Goal: Navigation & Orientation: Find specific page/section

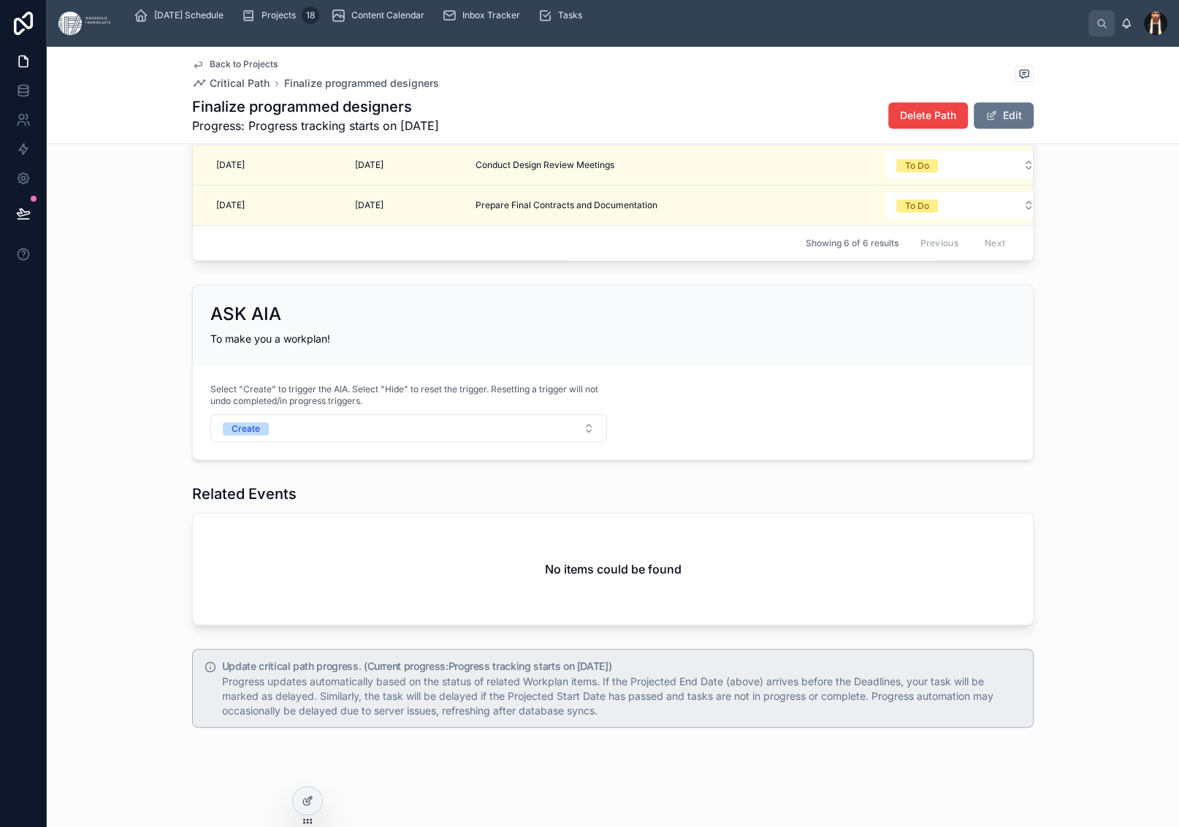
scroll to position [1967, 0]
click at [965, 57] on button "Select Button" at bounding box center [1102, 44] width 90 height 25
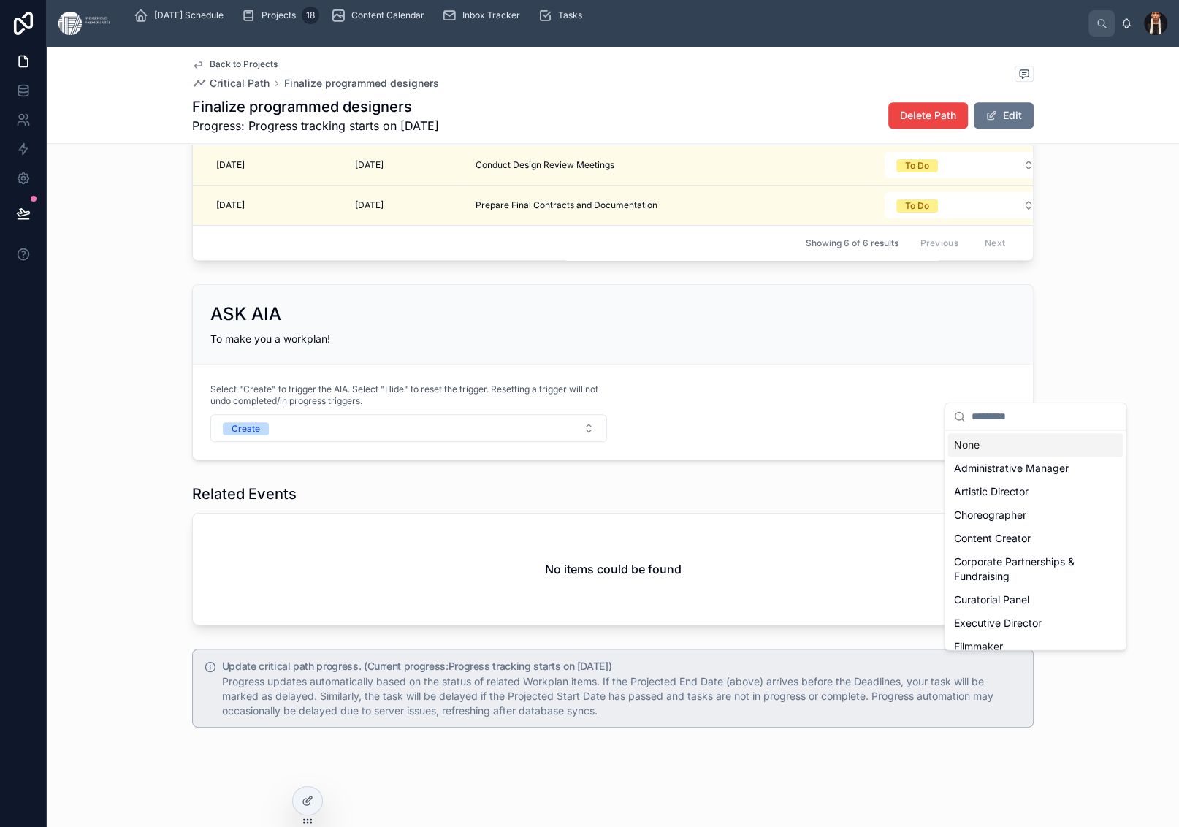
click at [742, 143] on div "Back to Projects Critical Path Finalize programmed designers Finalize programme…" at bounding box center [613, 95] width 842 height 96
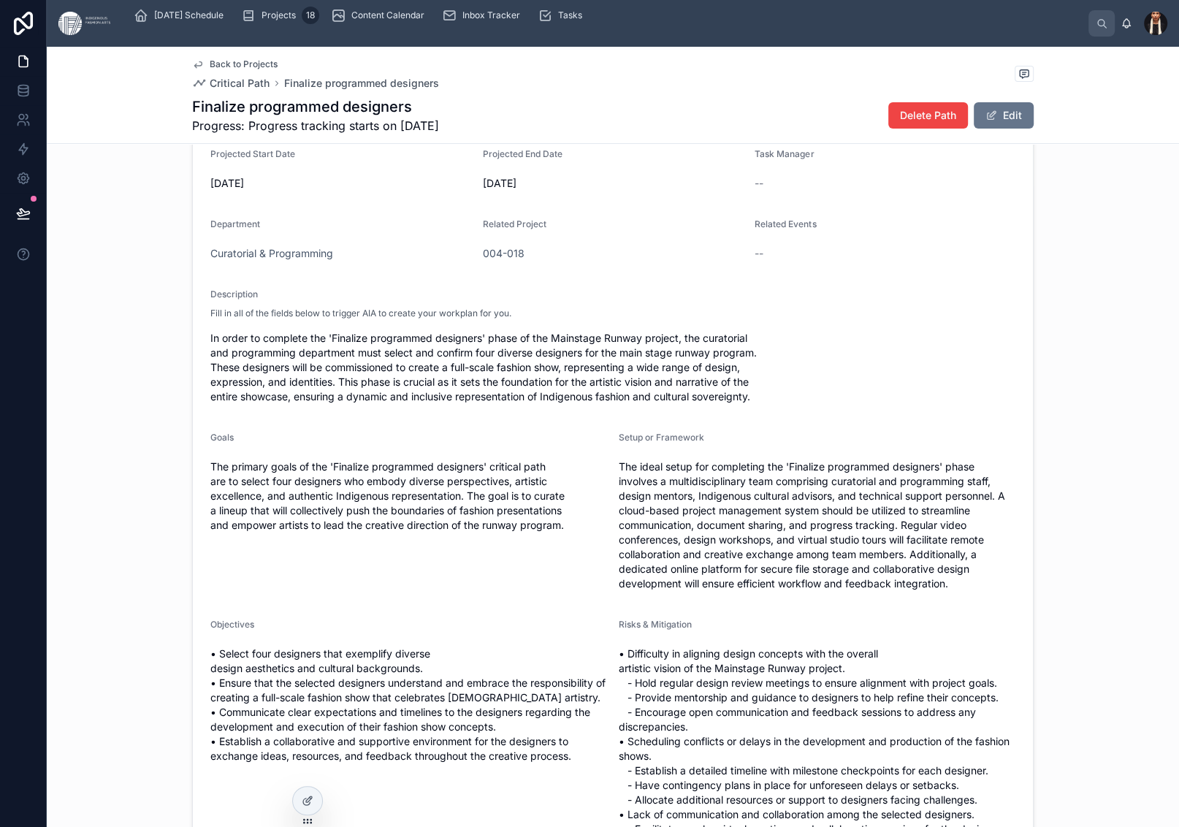
scroll to position [0, 0]
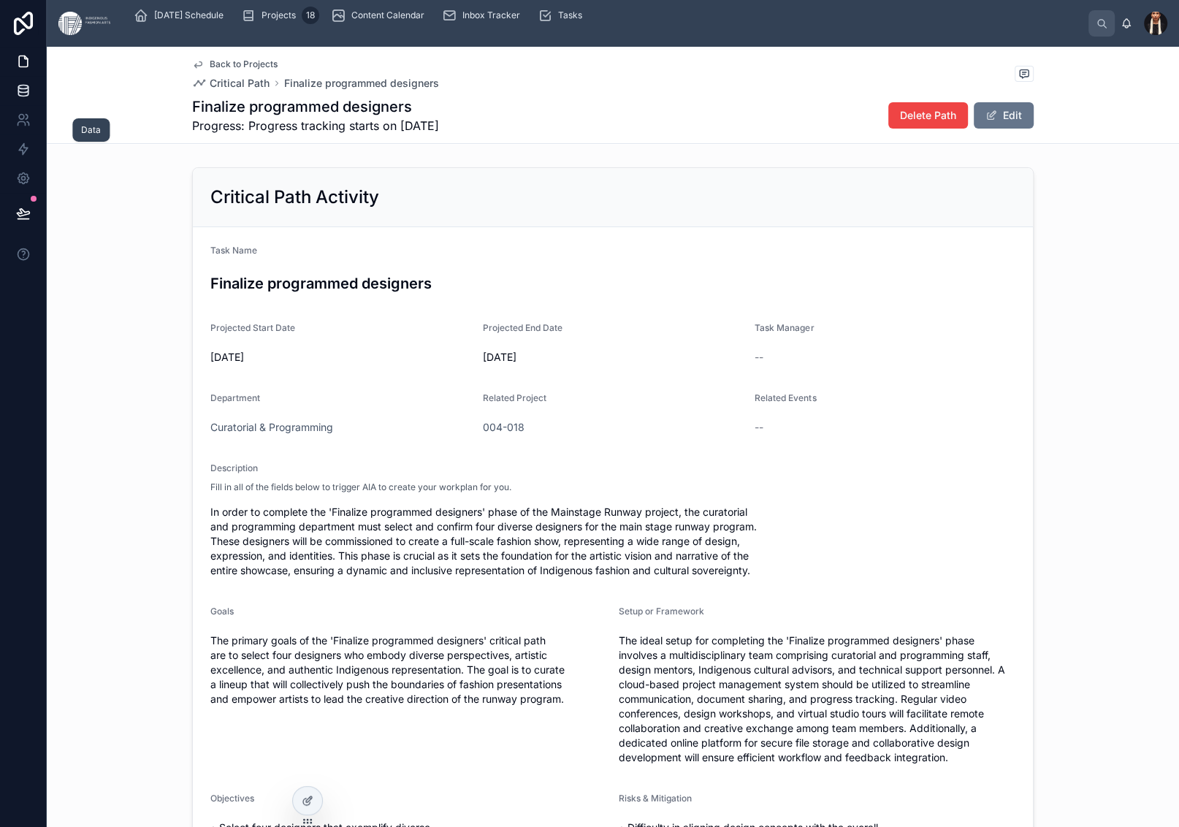
click at [31, 98] on icon at bounding box center [23, 90] width 15 height 15
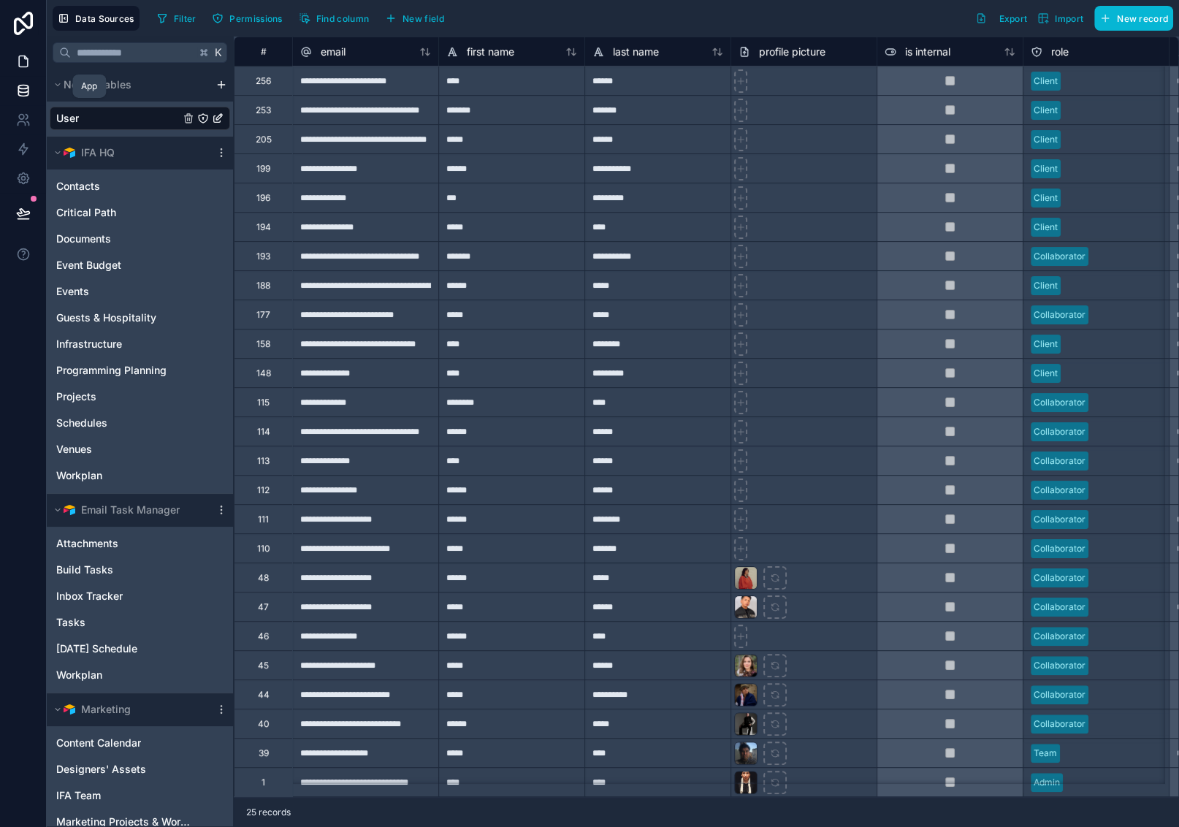
click at [31, 69] on icon at bounding box center [23, 61] width 15 height 15
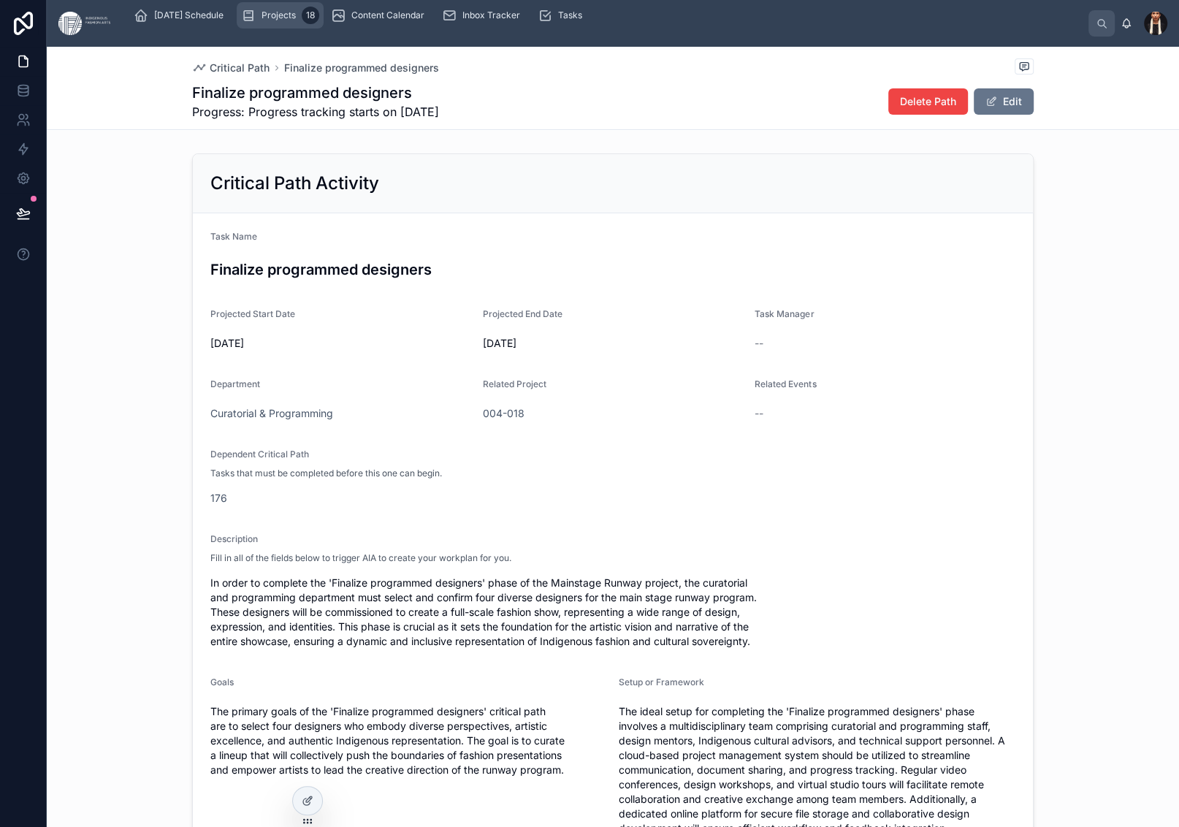
click at [296, 21] on span "Projects" at bounding box center [279, 15] width 34 height 12
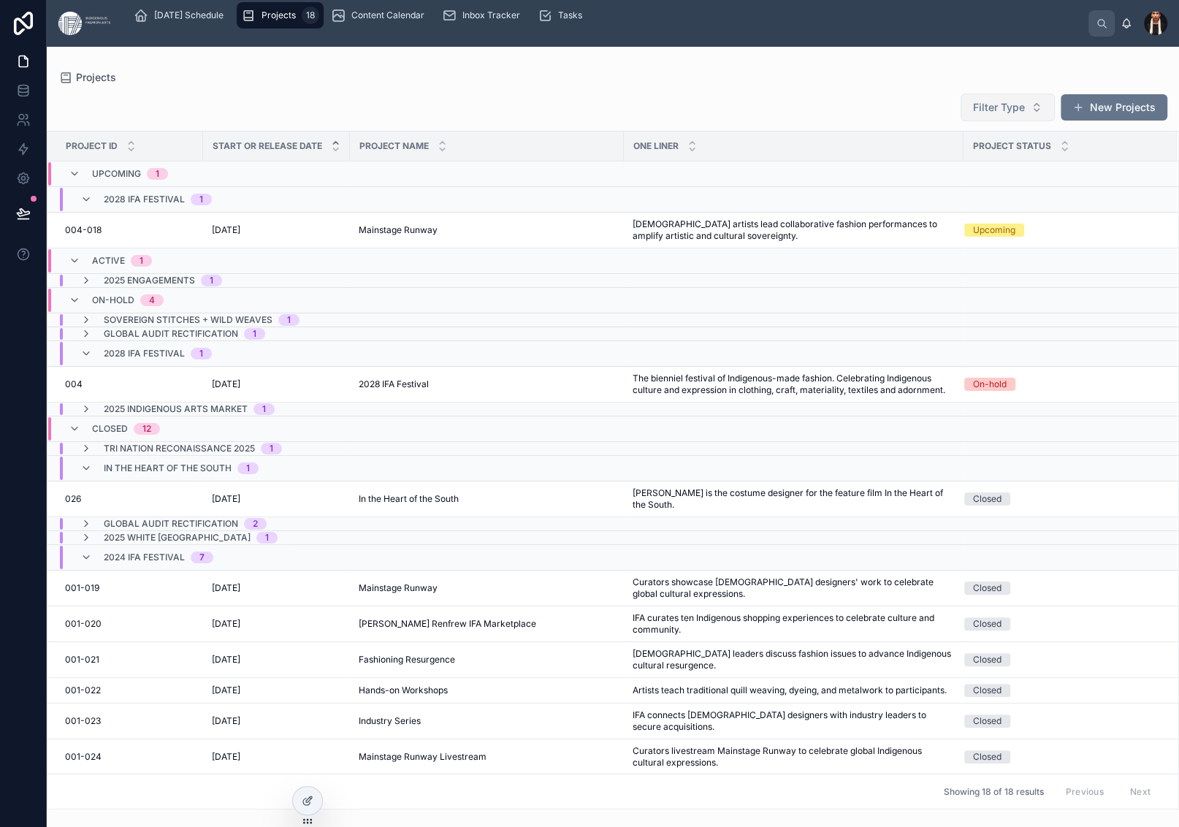
click at [961, 121] on button "Filter Type" at bounding box center [1008, 108] width 94 height 28
click at [871, 234] on div "Project" at bounding box center [924, 221] width 175 height 23
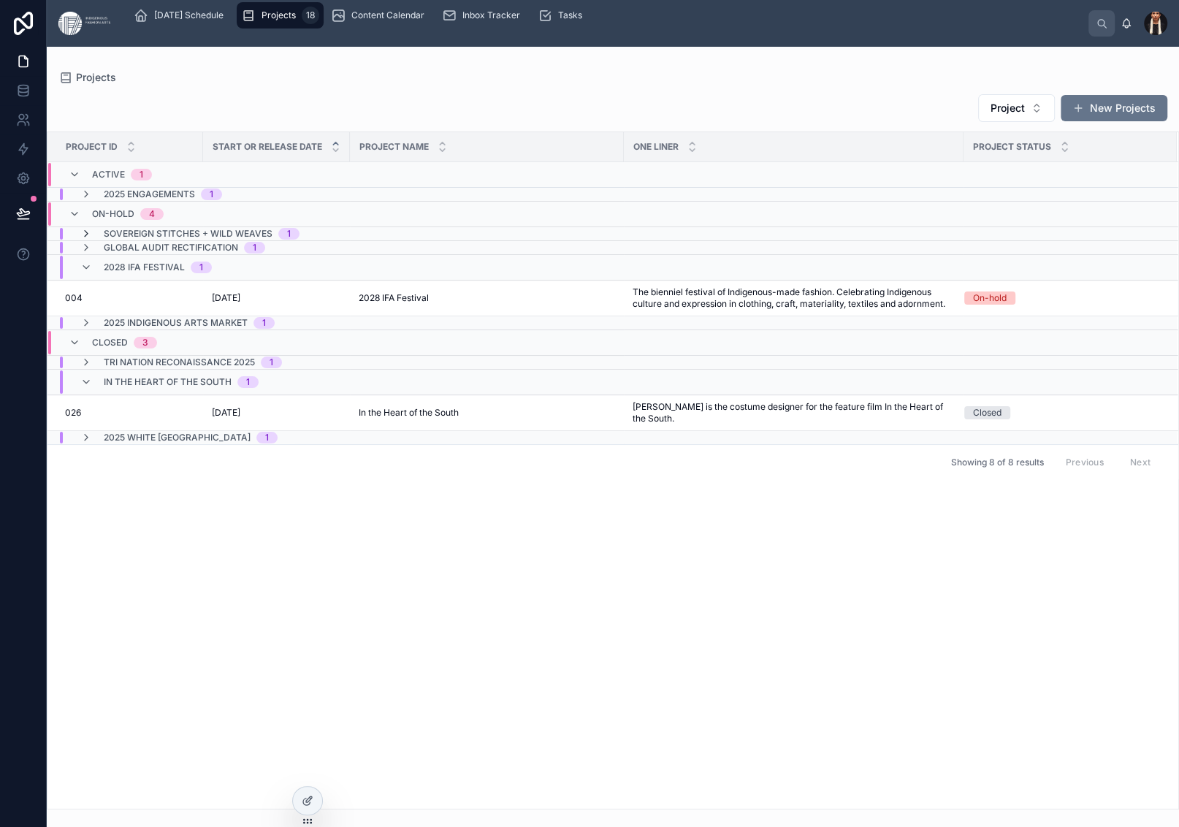
click at [92, 240] on icon at bounding box center [86, 234] width 12 height 12
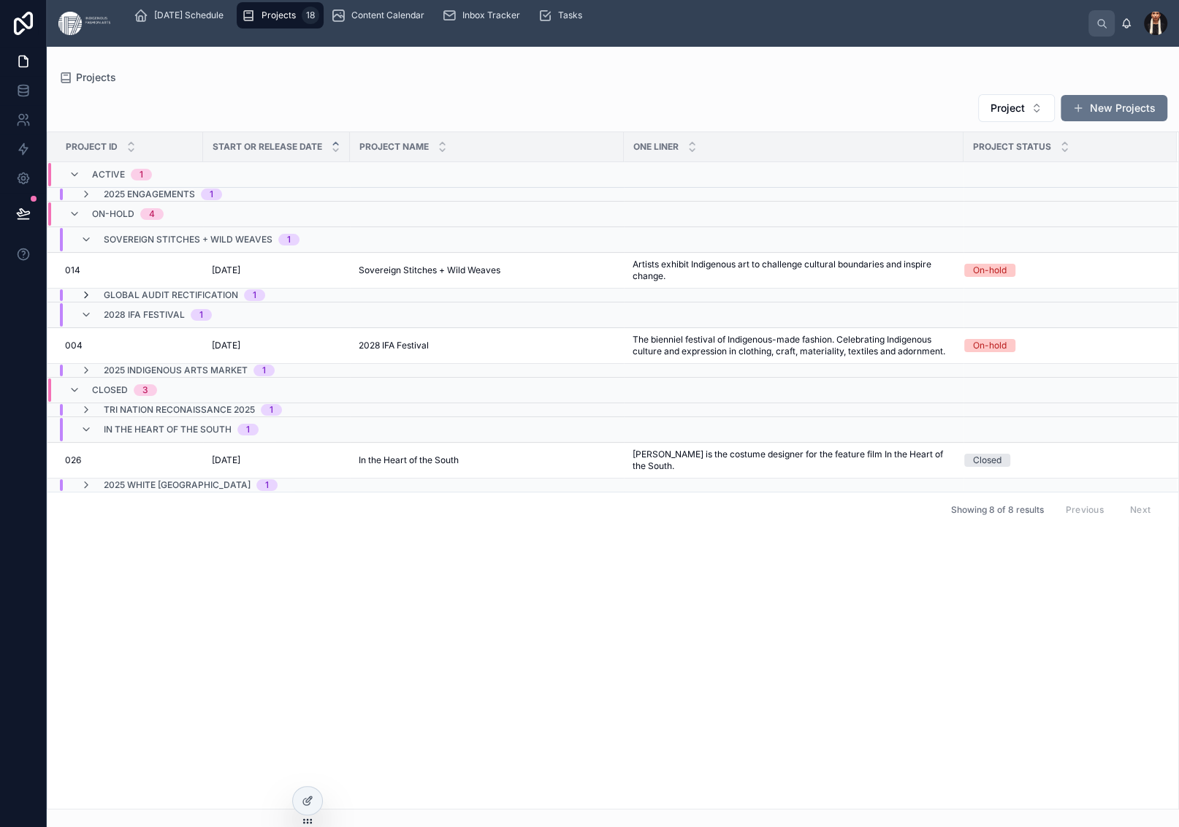
click at [92, 301] on icon at bounding box center [86, 295] width 12 height 12
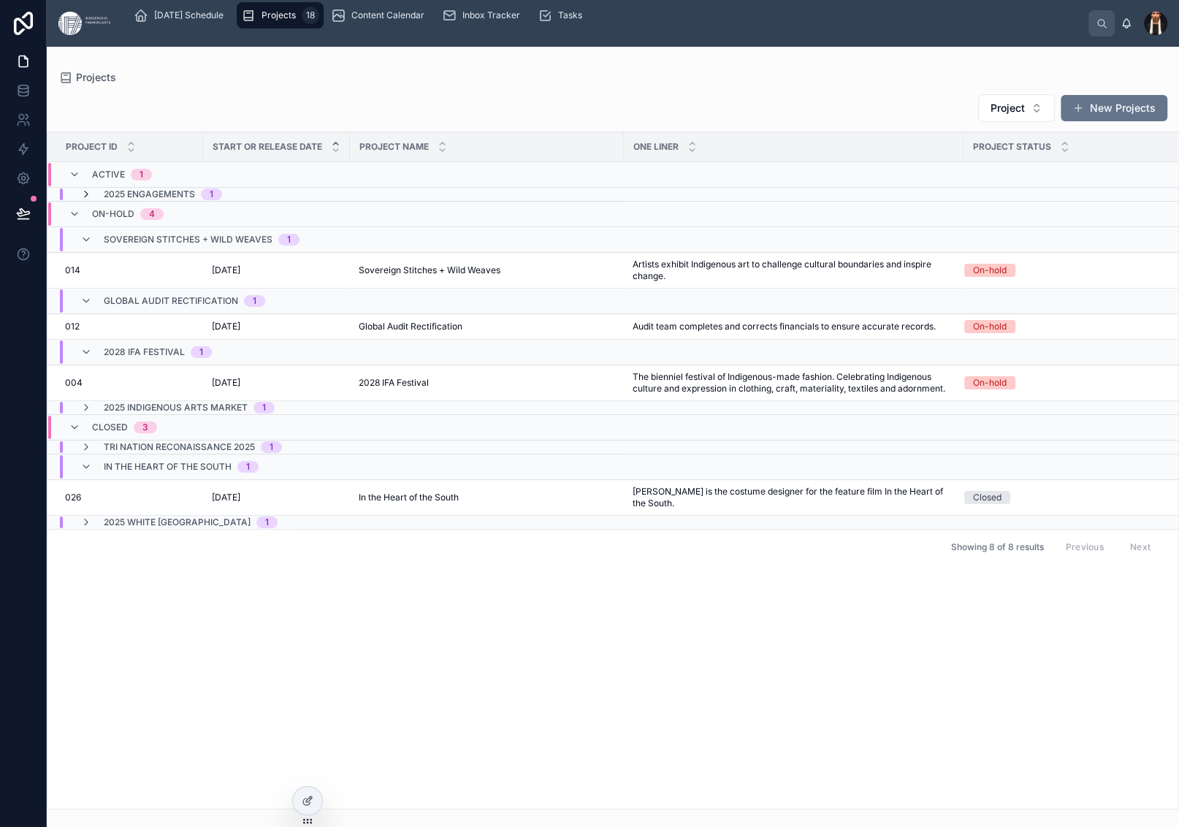
click at [92, 200] on icon at bounding box center [86, 195] width 12 height 12
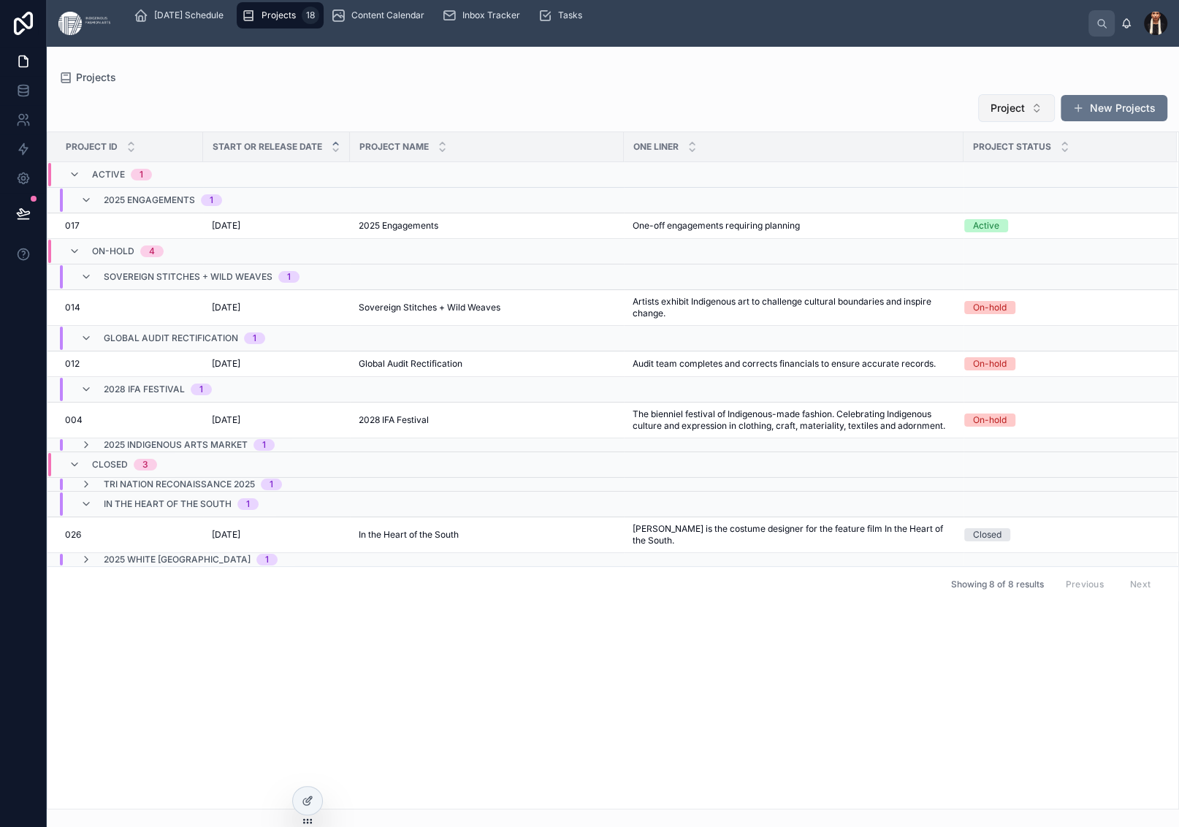
click at [965, 115] on span "Project" at bounding box center [1008, 108] width 34 height 15
click at [895, 235] on div "None" at bounding box center [937, 223] width 175 height 23
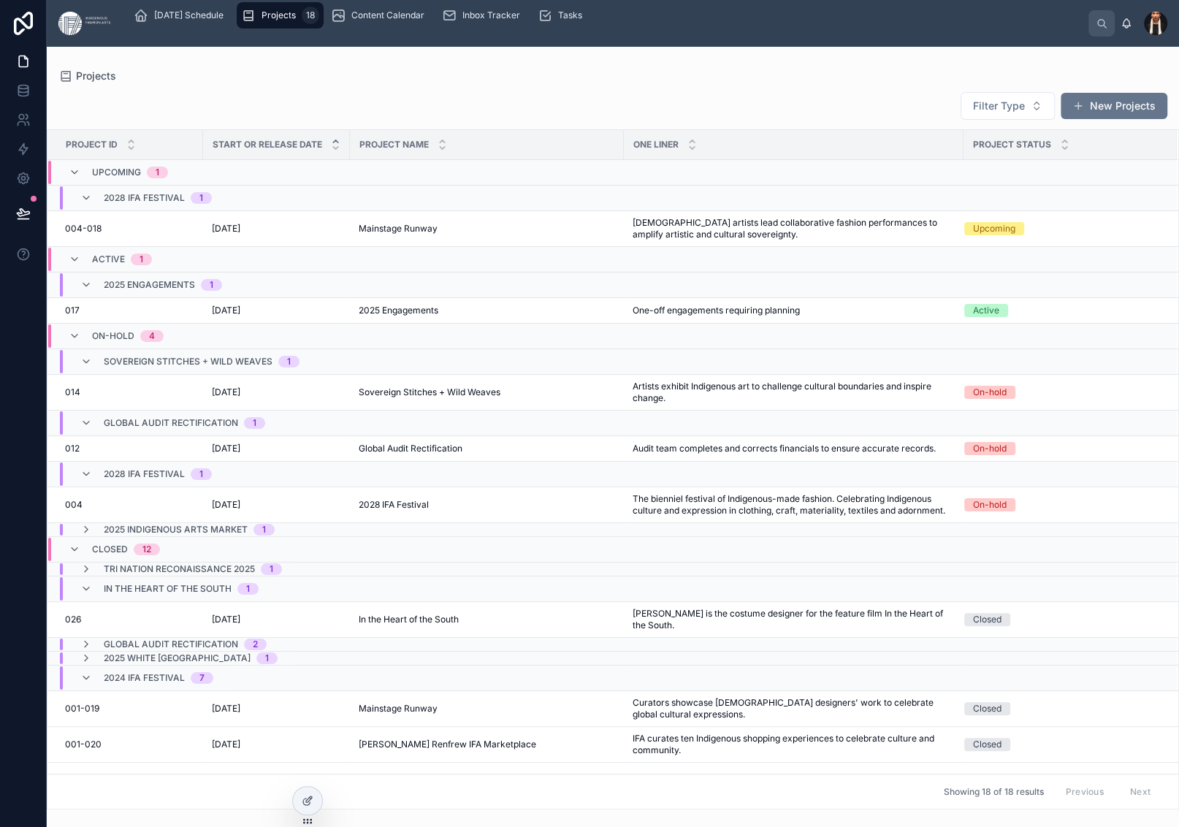
click at [693, 132] on div "Filter Type New Projects Project ID Start or Release Date Project Name One Line…" at bounding box center [613, 446] width 1133 height 727
click at [240, 235] on span "[DATE]" at bounding box center [226, 229] width 28 height 12
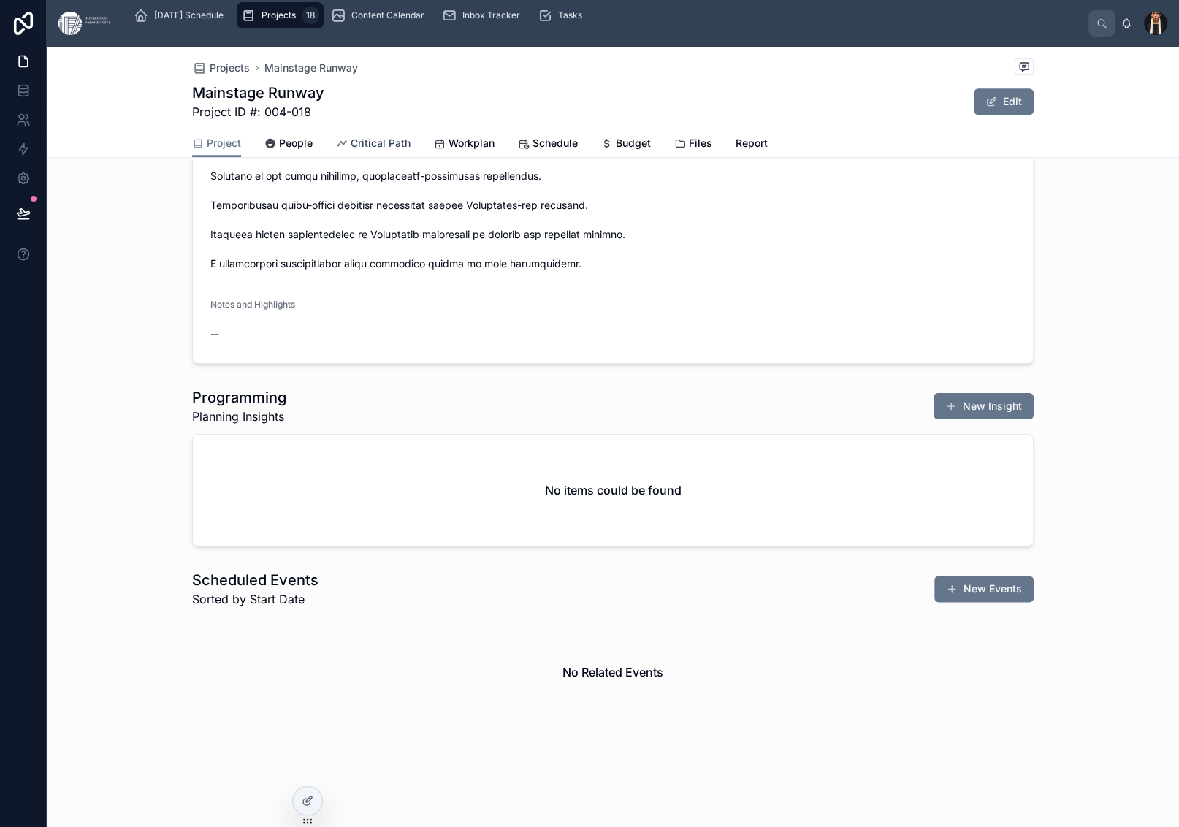
scroll to position [1839, 0]
click at [279, 151] on span "People" at bounding box center [296, 143] width 34 height 15
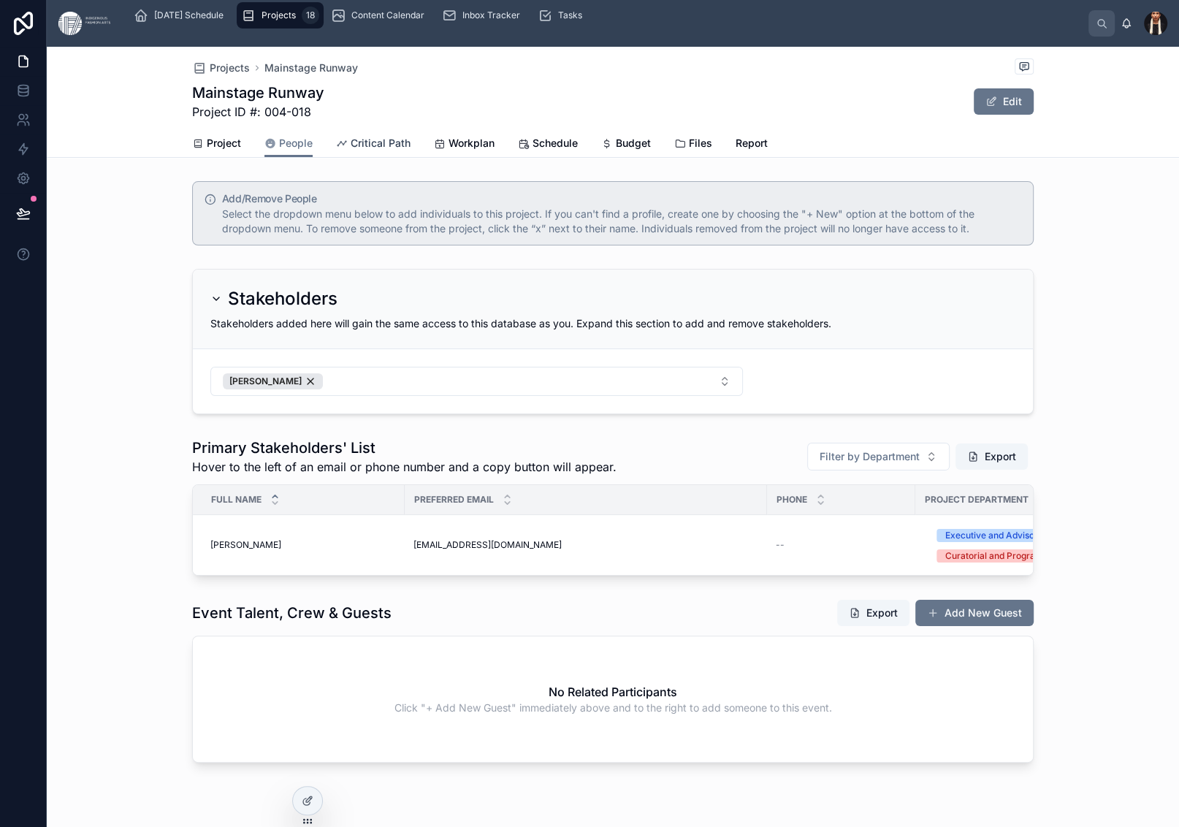
click at [352, 151] on span "Critical Path" at bounding box center [381, 143] width 60 height 15
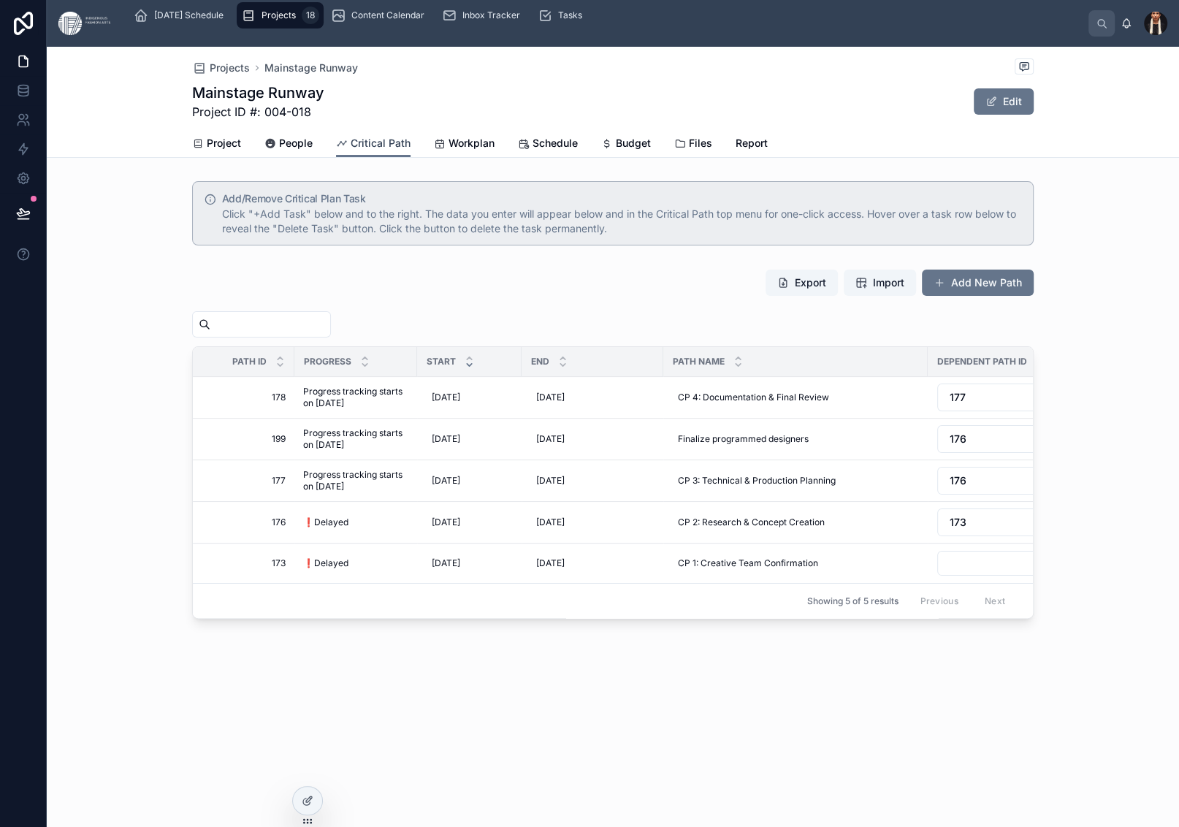
scroll to position [192, 0]
click at [473, 151] on span "Workplan" at bounding box center [472, 143] width 46 height 15
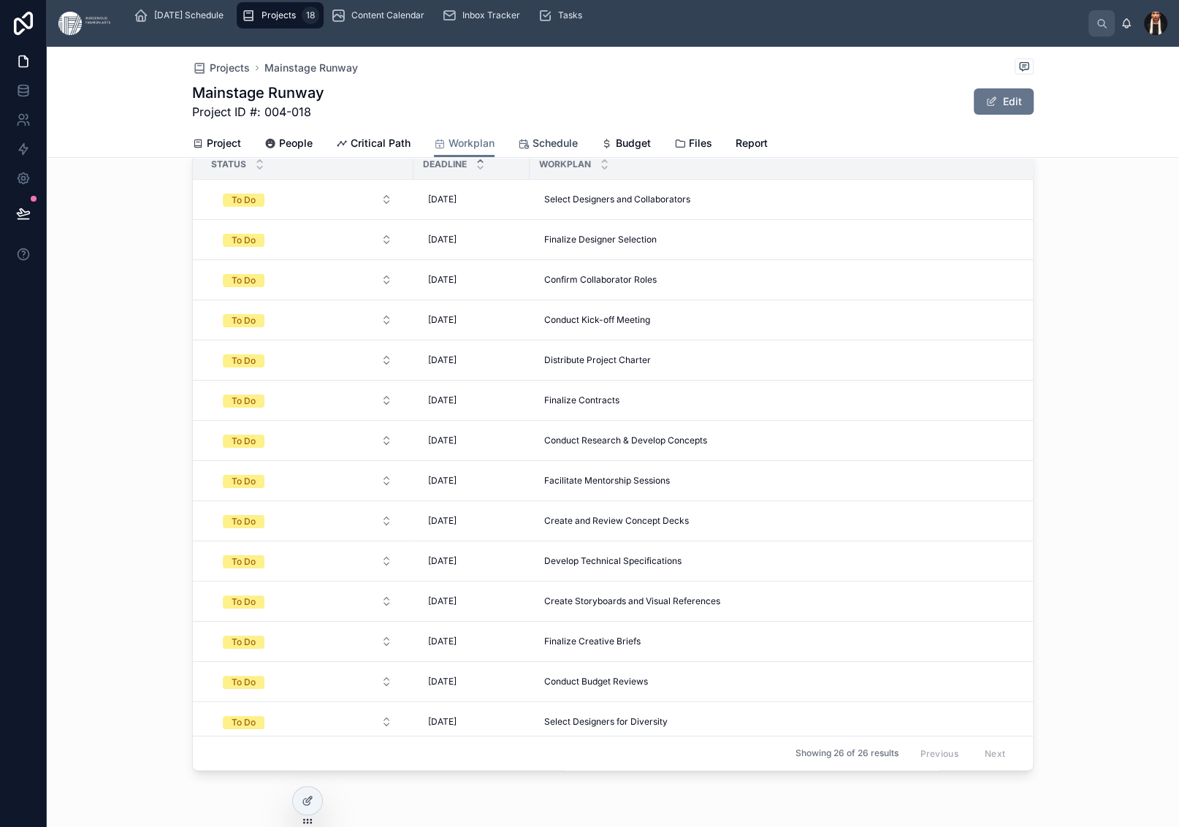
click at [570, 151] on span "Schedule" at bounding box center [555, 143] width 45 height 15
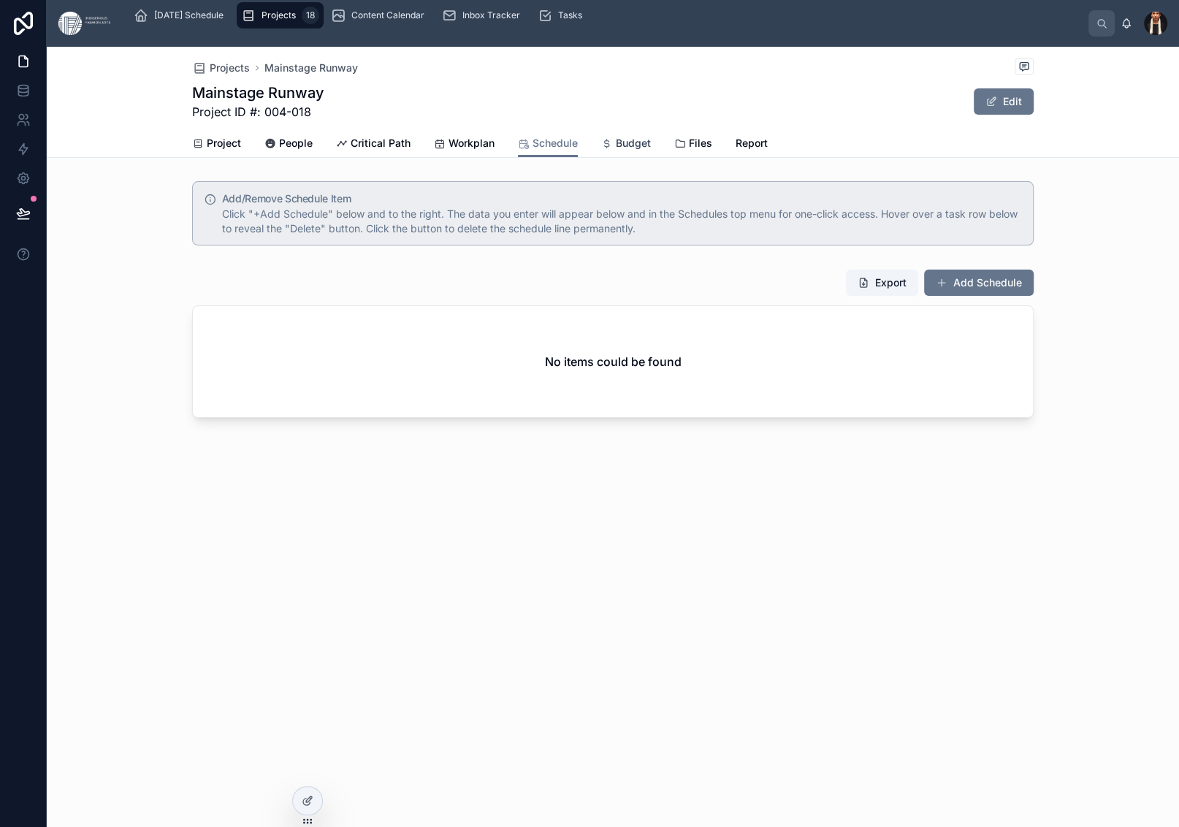
click at [651, 159] on link "Budget" at bounding box center [626, 144] width 50 height 29
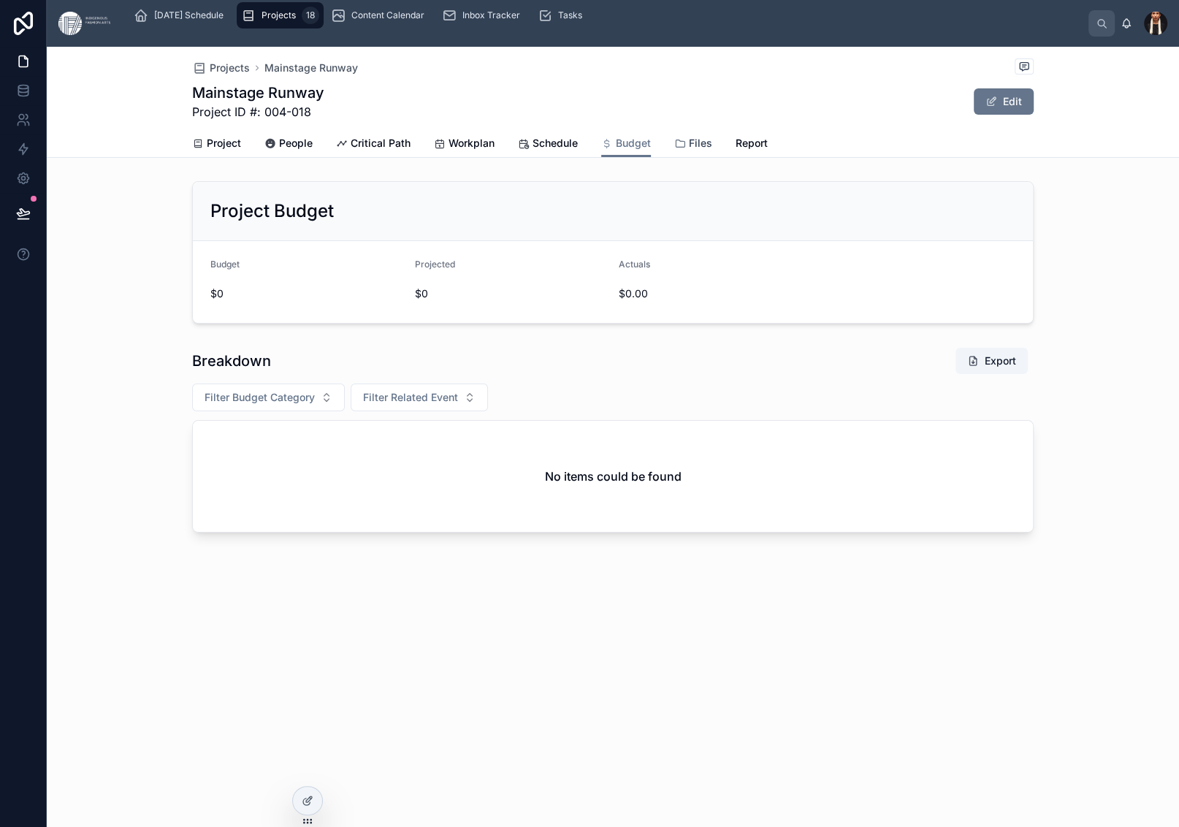
click at [712, 151] on span "Files" at bounding box center [700, 143] width 23 height 15
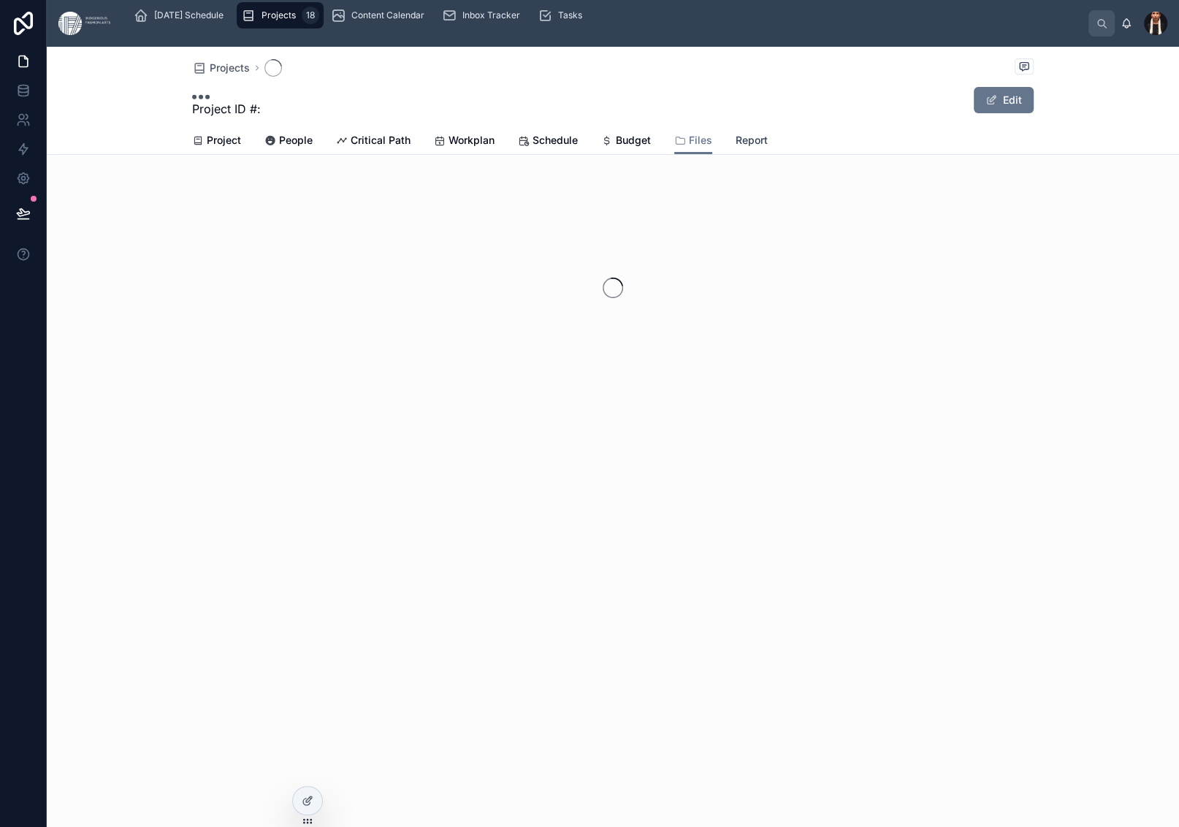
click at [768, 148] on span "Report" at bounding box center [752, 140] width 32 height 15
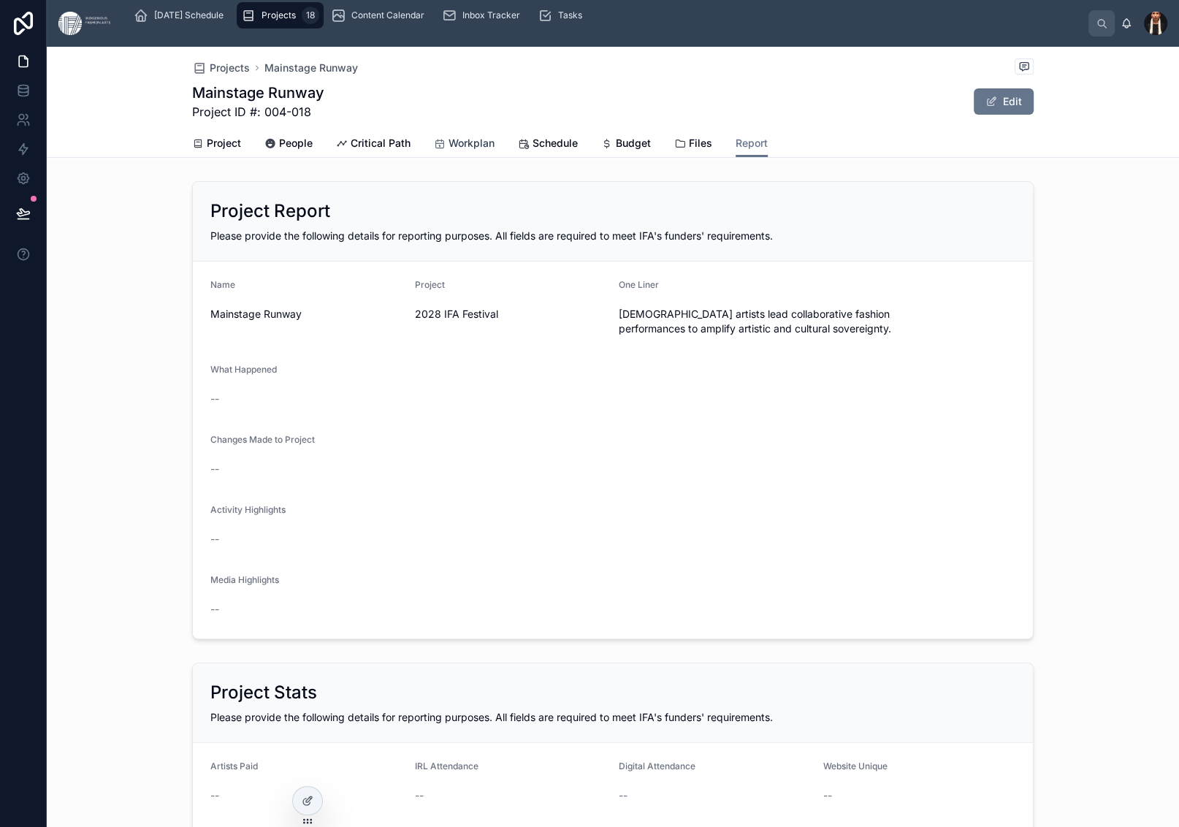
click at [479, 151] on span "Workplan" at bounding box center [472, 143] width 46 height 15
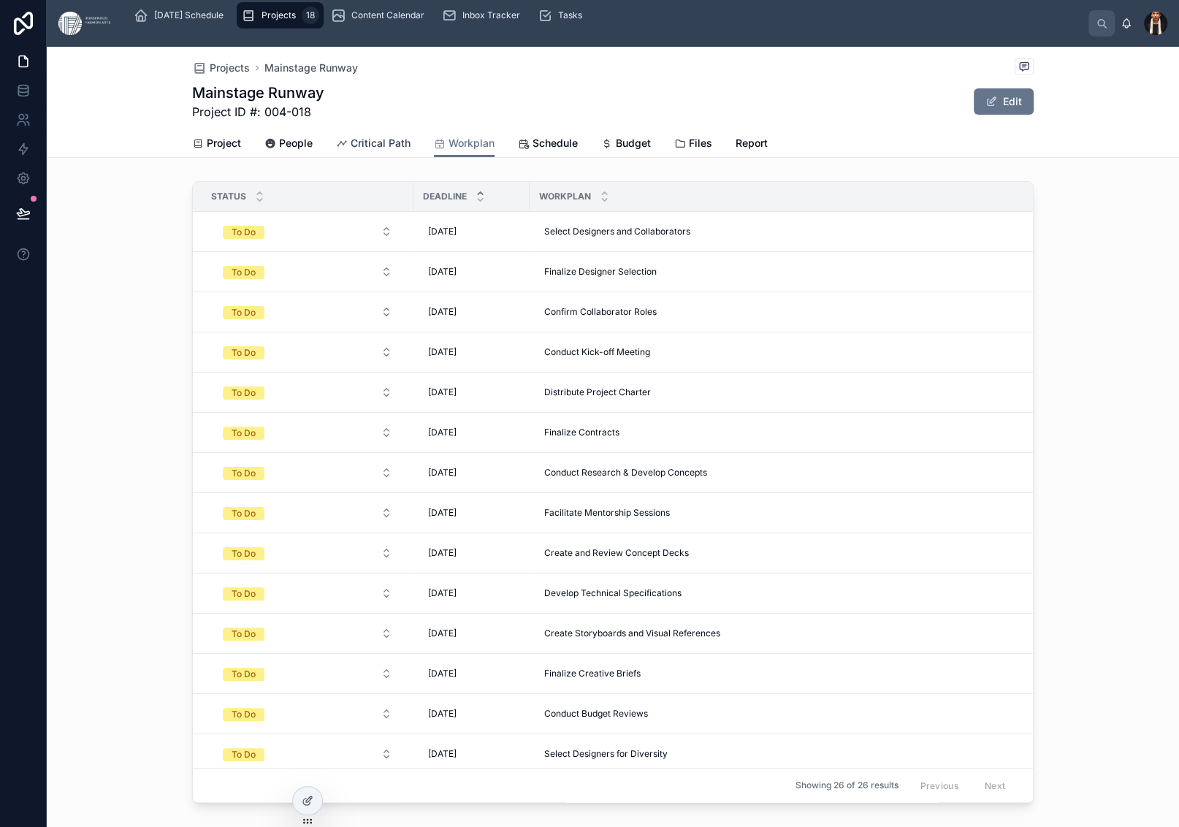
click at [351, 151] on span "Critical Path" at bounding box center [381, 143] width 60 height 15
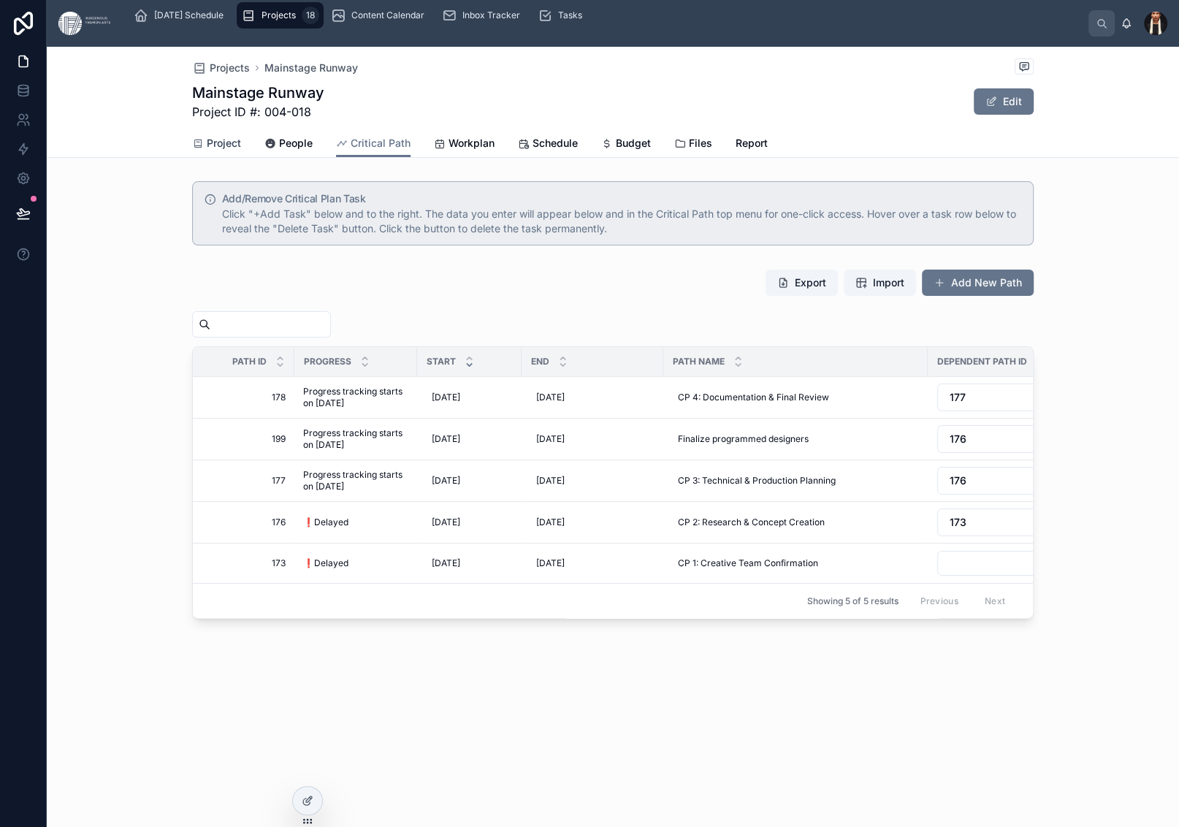
click at [207, 151] on span "Project" at bounding box center [224, 143] width 34 height 15
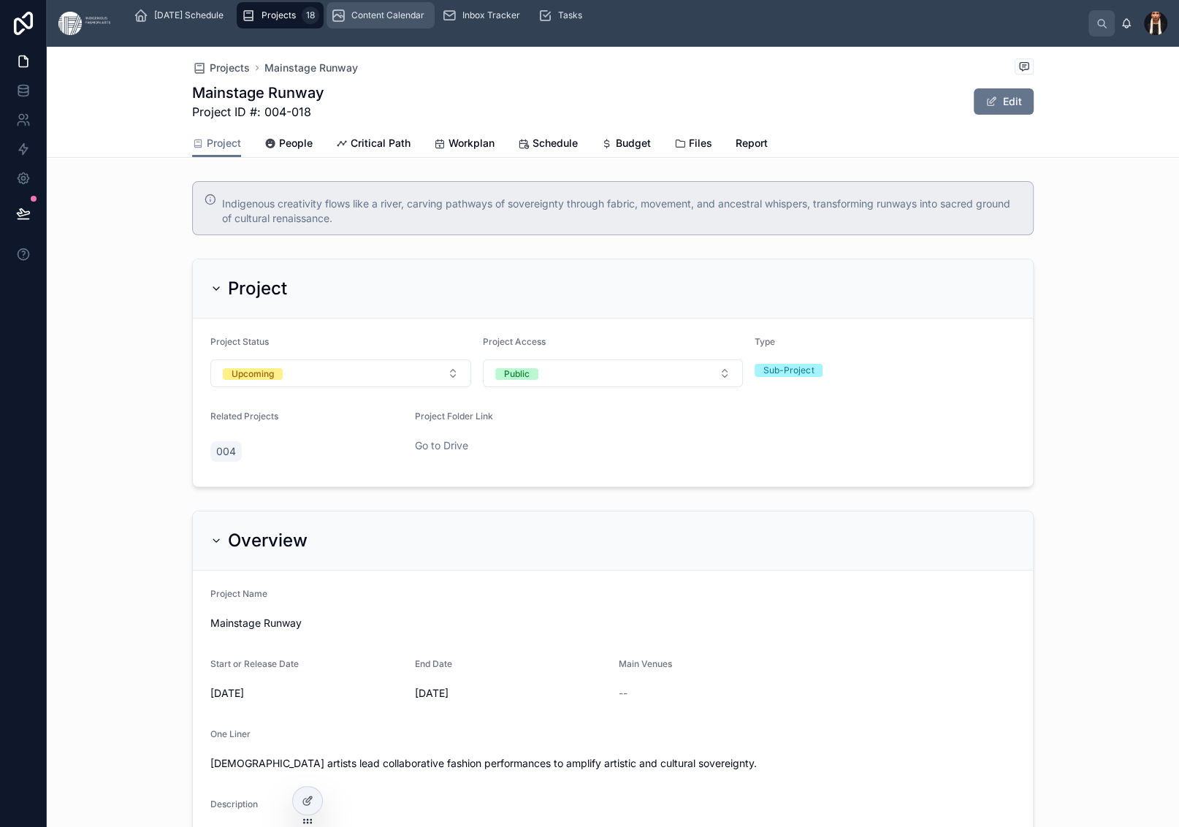
click at [425, 21] on span "Content Calendar" at bounding box center [387, 15] width 73 height 12
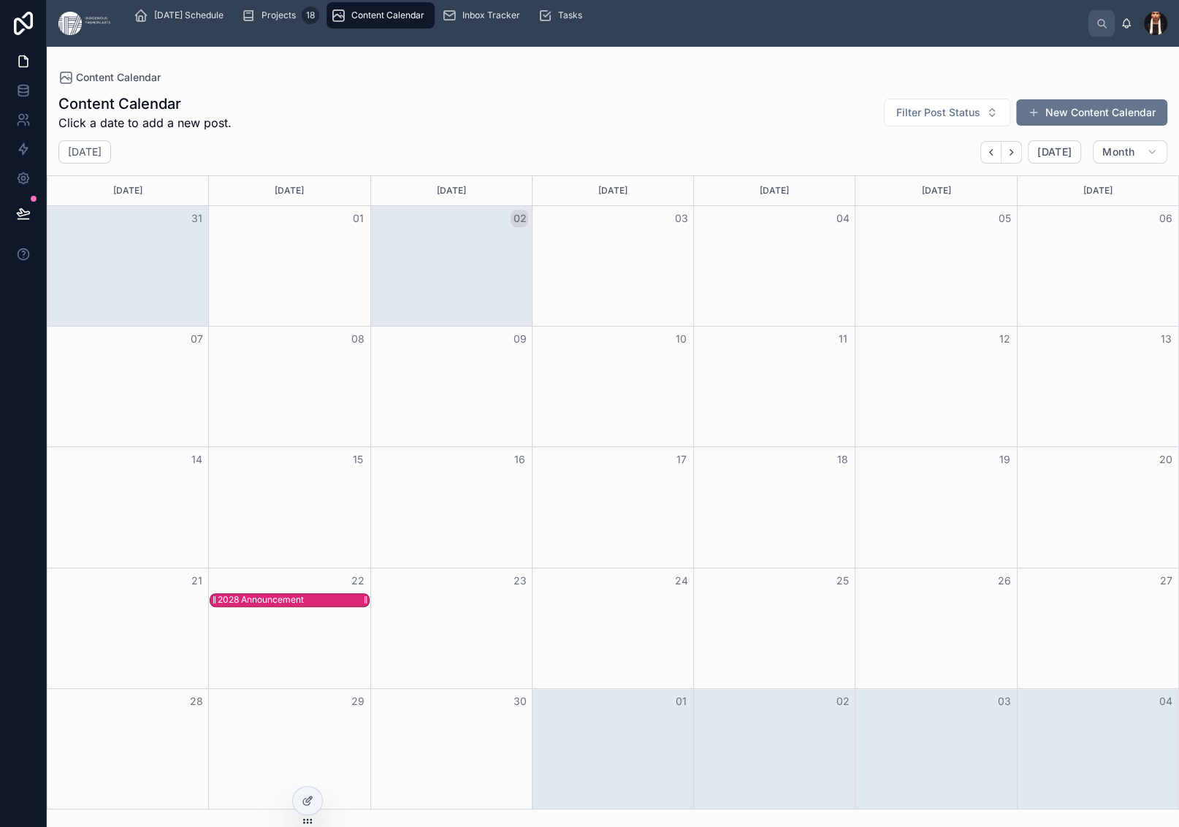
click at [304, 606] on div "2028 Announcement" at bounding box center [261, 600] width 86 height 12
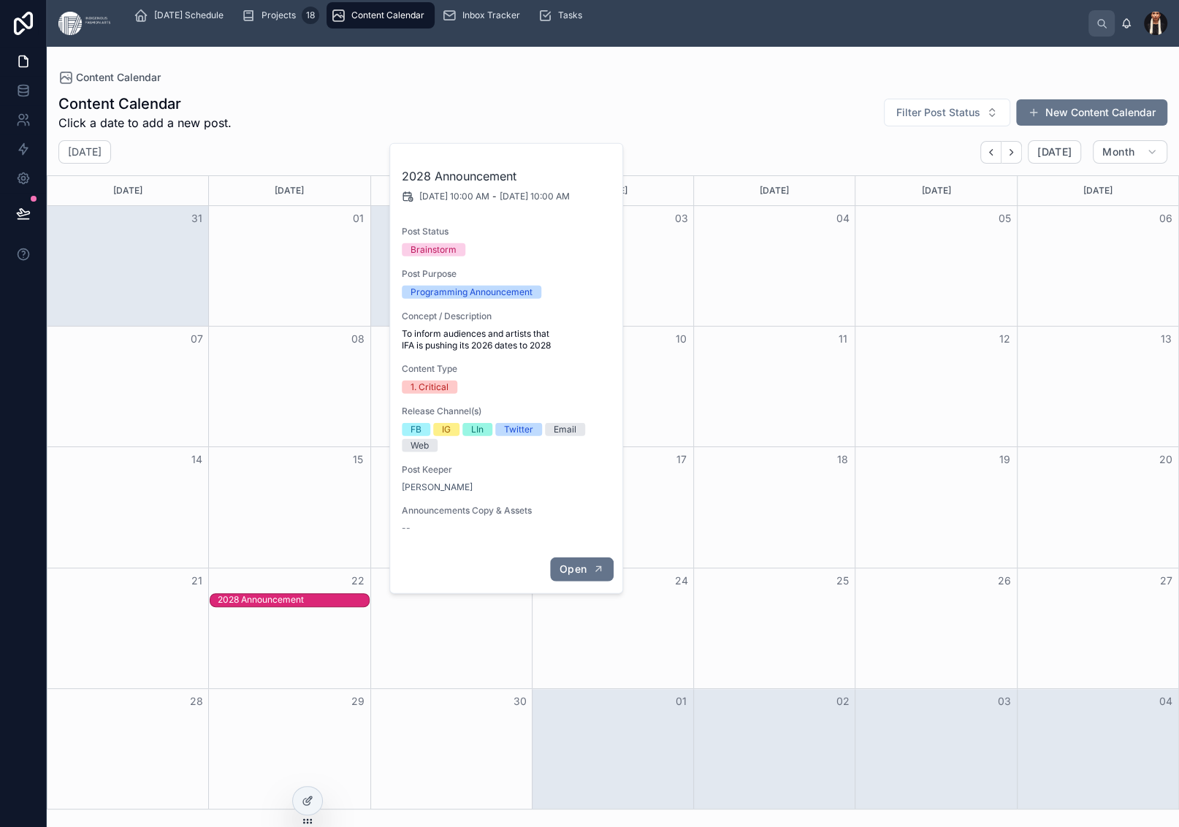
click at [587, 576] on span "Open" at bounding box center [573, 569] width 27 height 13
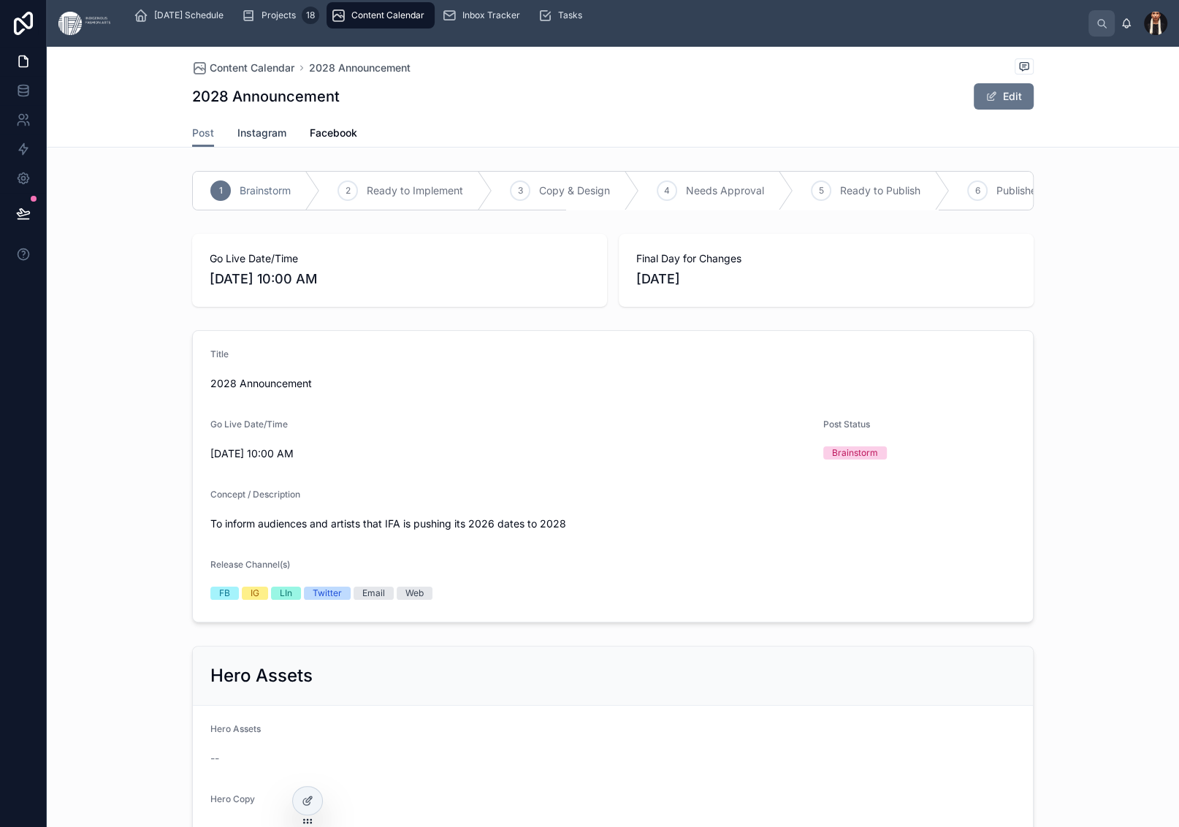
click at [237, 140] on span "Instagram" at bounding box center [261, 133] width 49 height 15
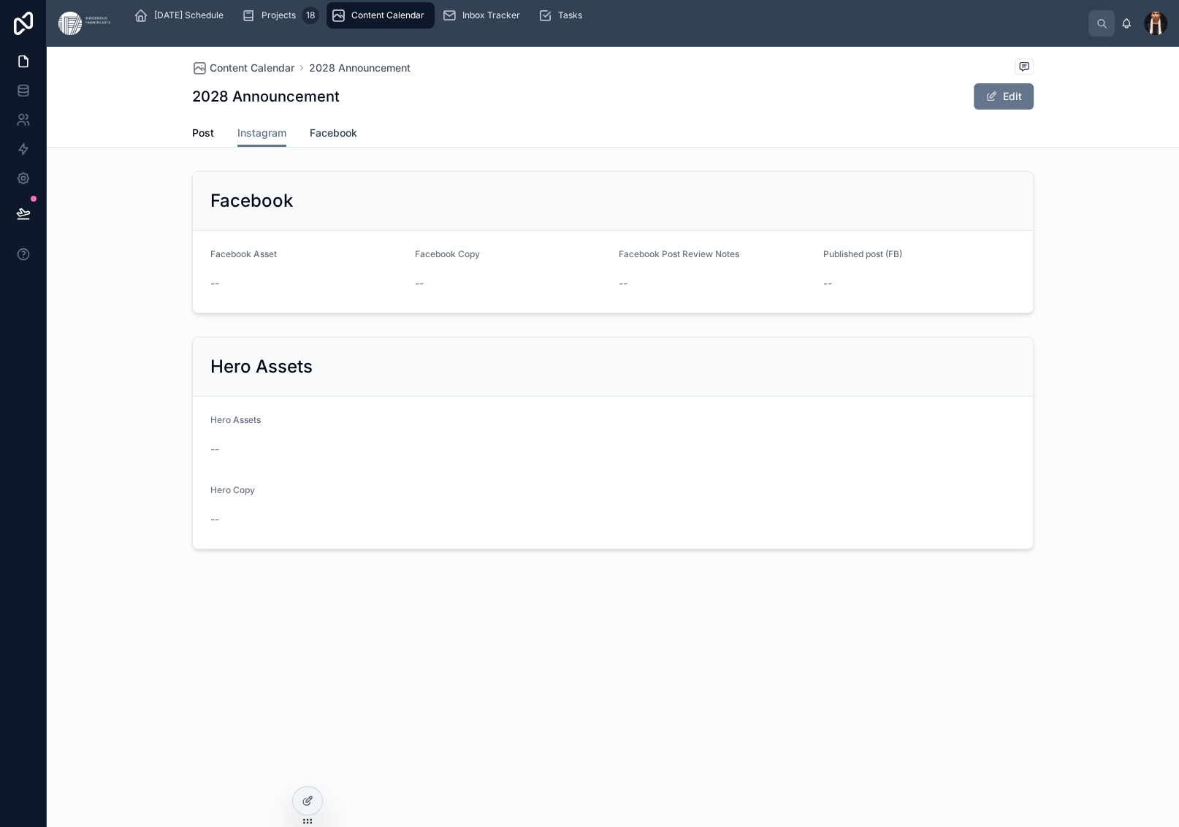
click at [310, 140] on span "Facebook" at bounding box center [333, 133] width 47 height 15
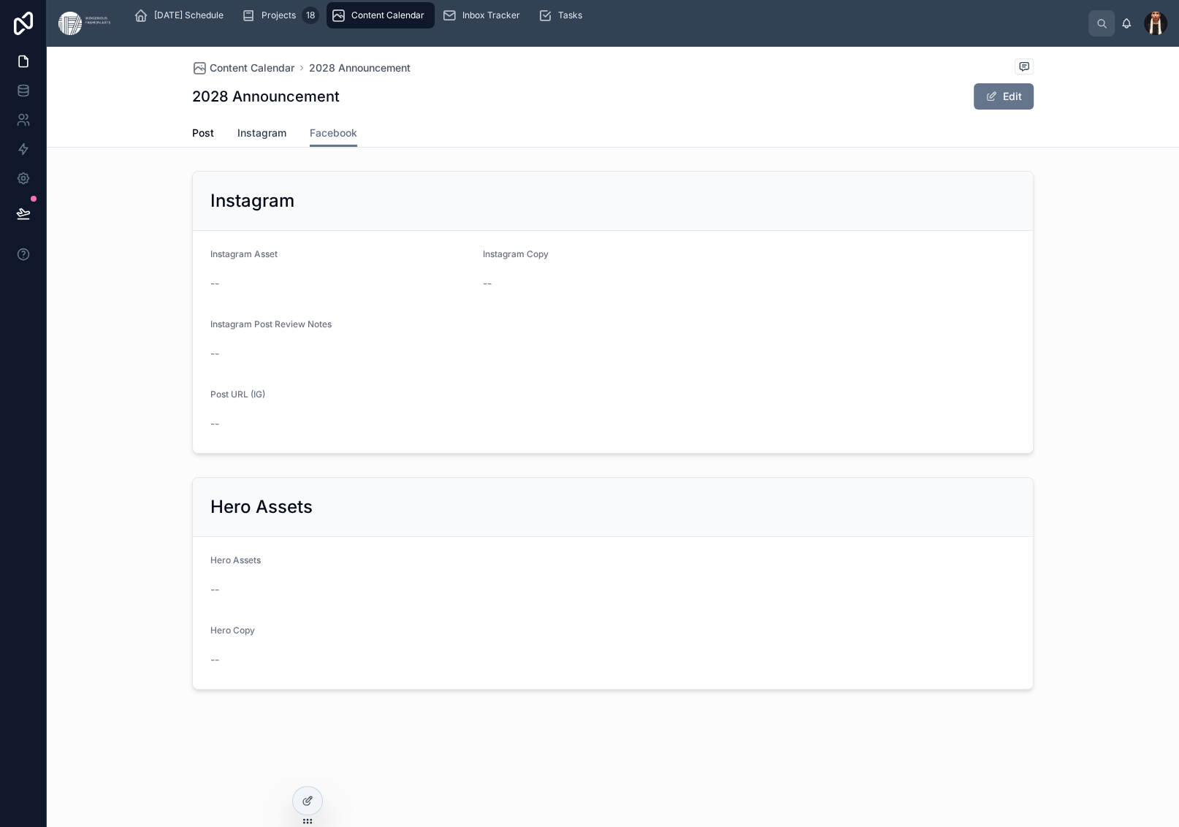
click at [237, 140] on span "Instagram" at bounding box center [261, 133] width 49 height 15
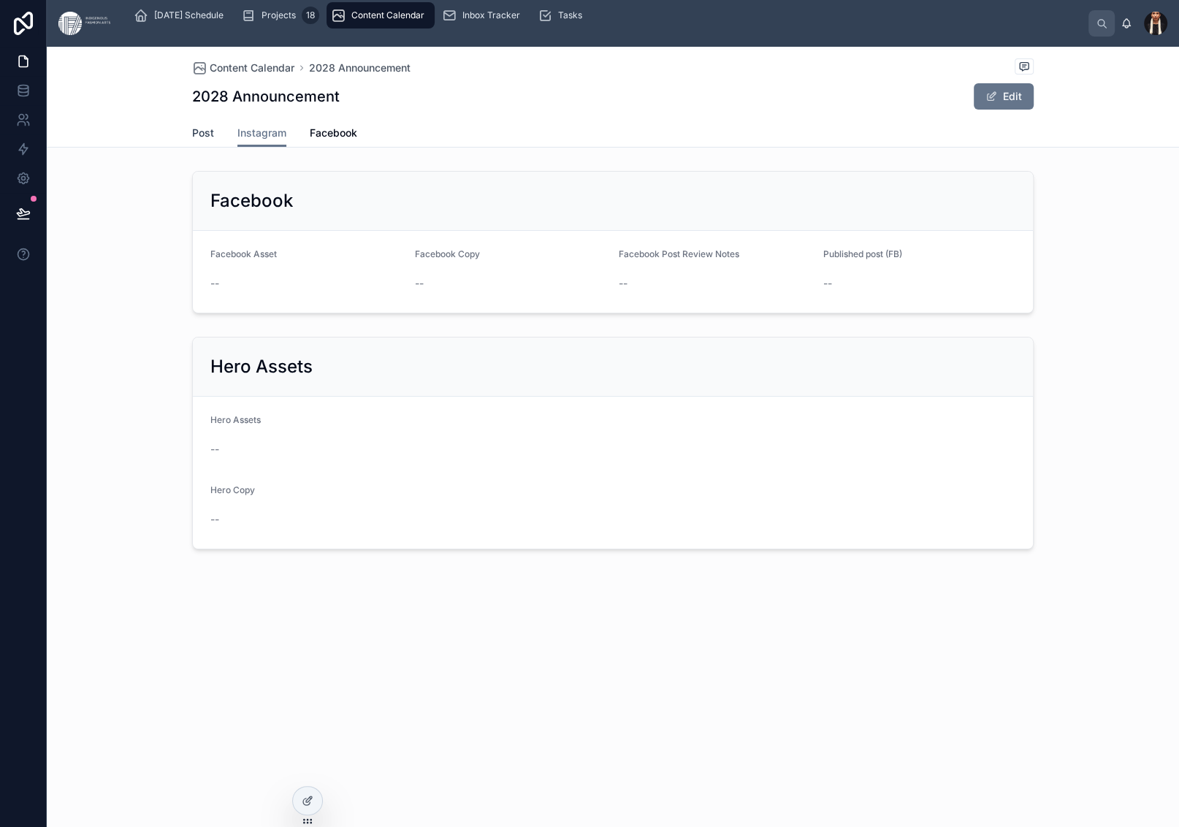
click at [192, 140] on span "Post" at bounding box center [203, 133] width 22 height 15
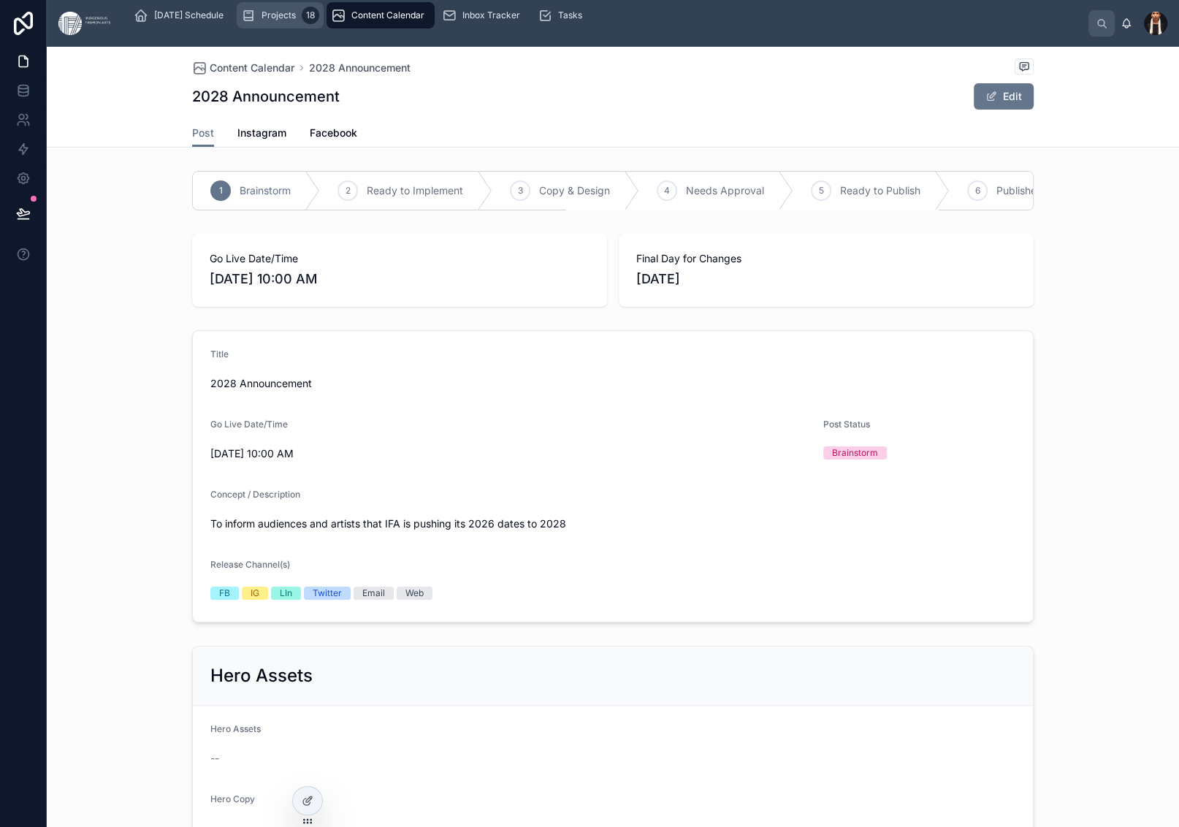
click at [296, 21] on span "Projects" at bounding box center [279, 15] width 34 height 12
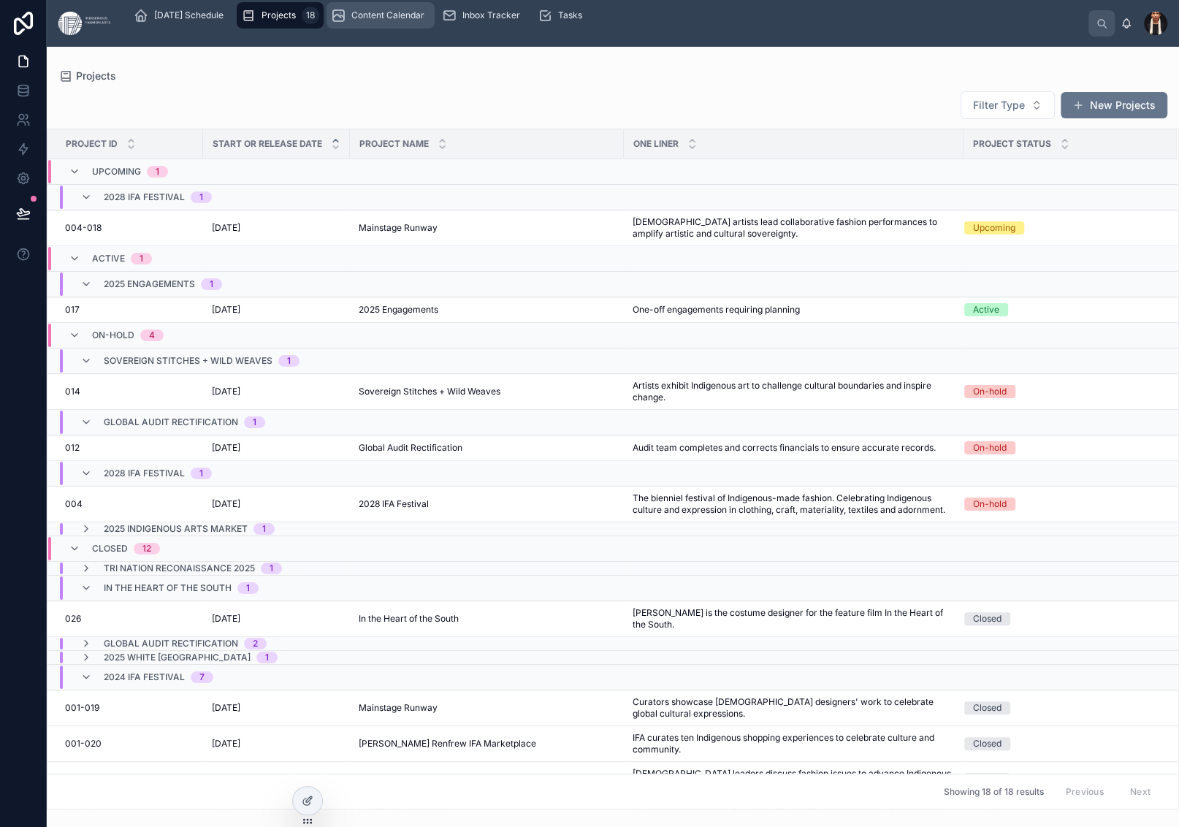
click at [425, 21] on span "Content Calendar" at bounding box center [387, 15] width 73 height 12
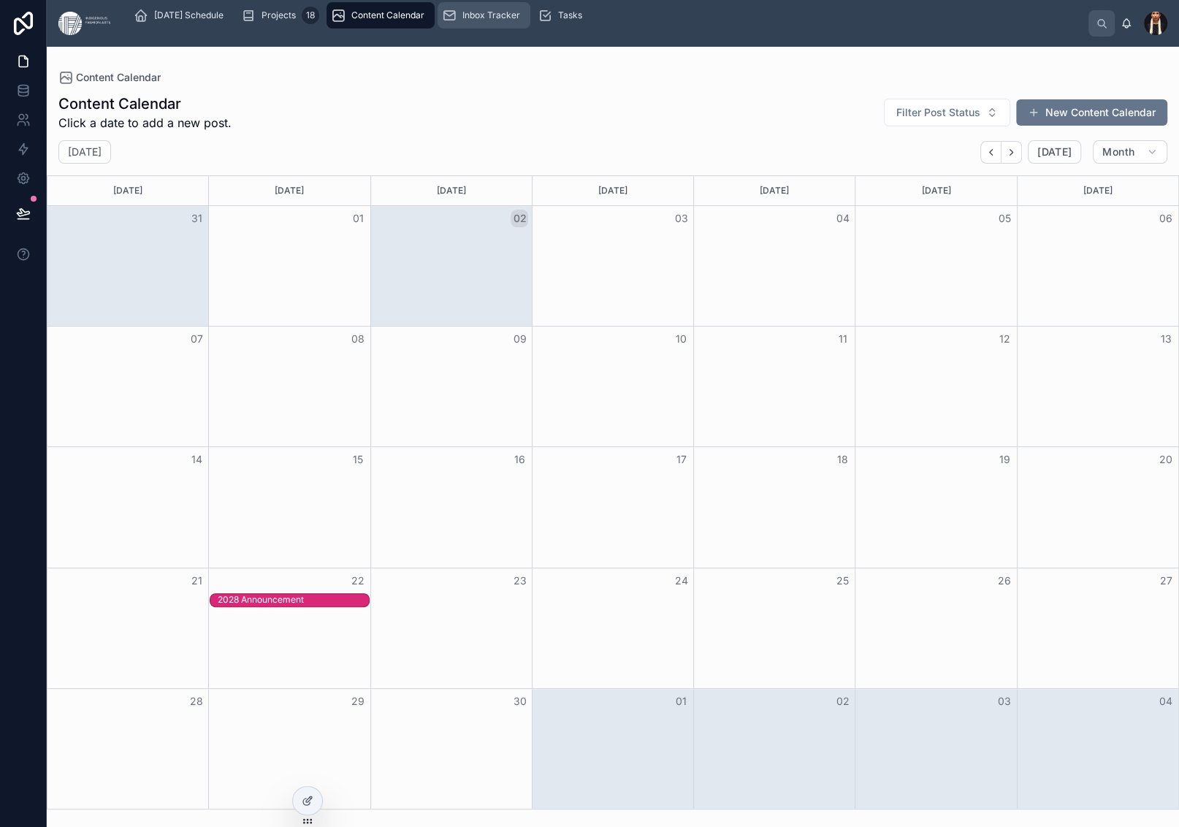
click at [520, 21] on span "Inbox Tracker" at bounding box center [492, 15] width 58 height 12
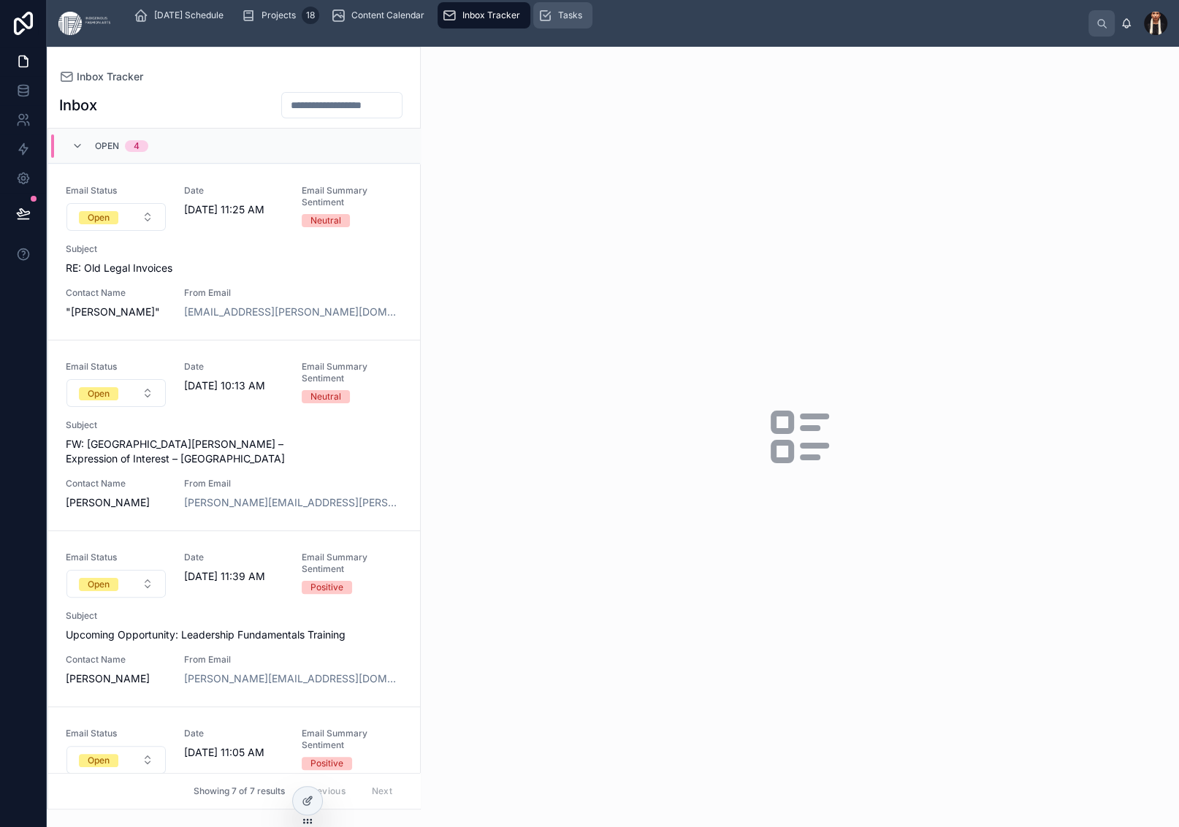
click at [582, 21] on span "Tasks" at bounding box center [570, 15] width 24 height 12
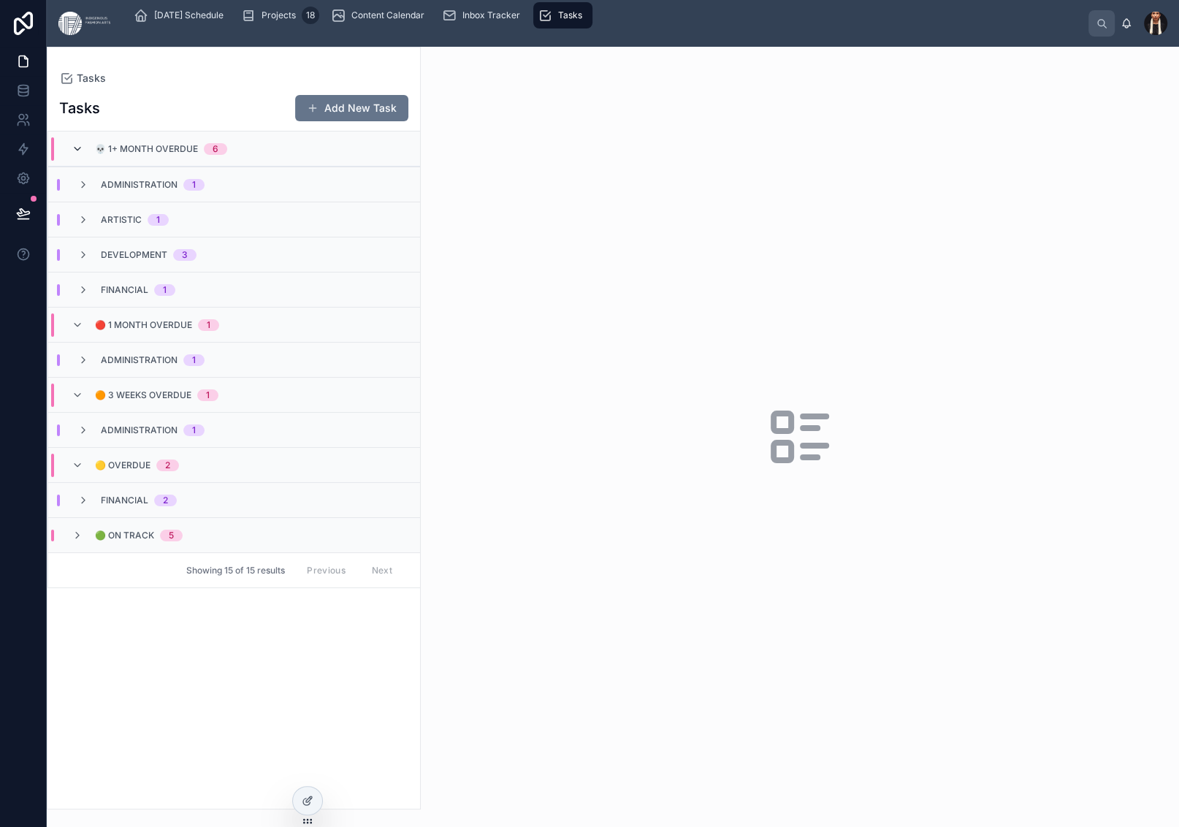
click at [83, 155] on icon at bounding box center [78, 149] width 12 height 12
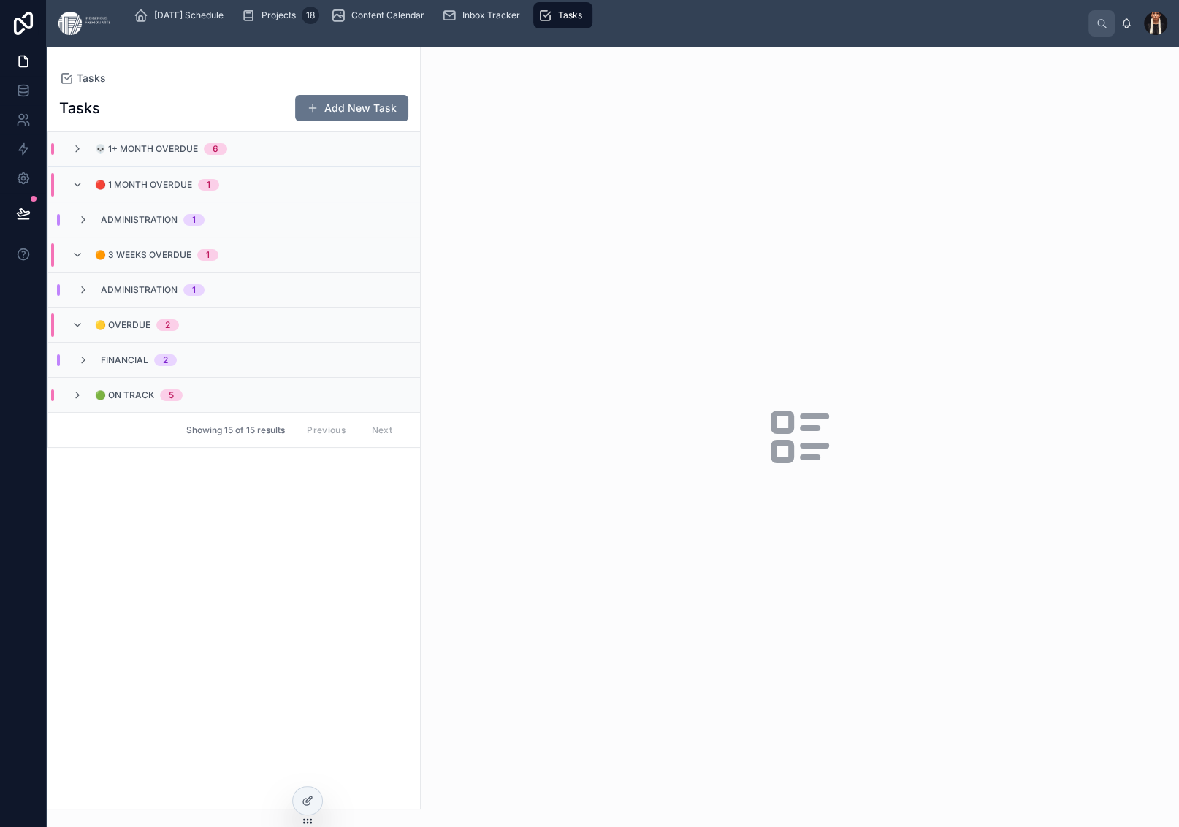
click at [83, 155] on icon at bounding box center [78, 149] width 12 height 12
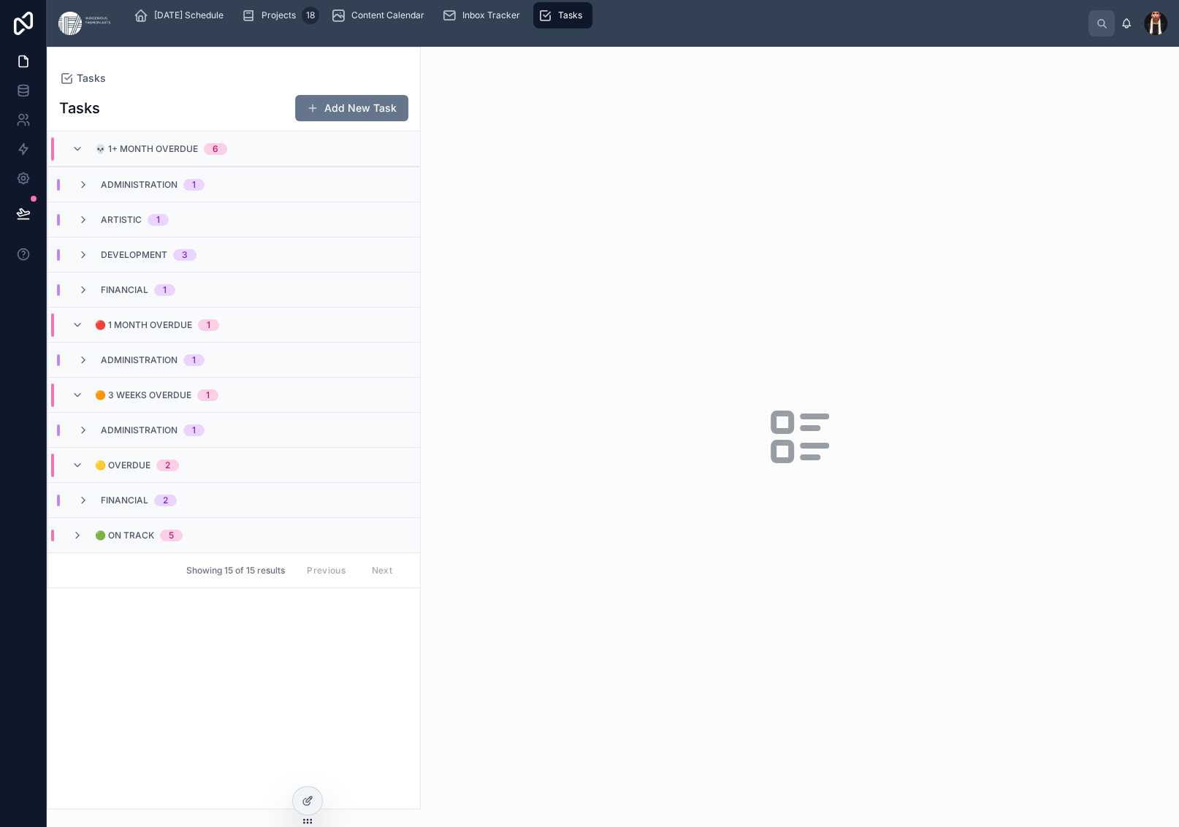
click at [104, 161] on div "💀 1+ Month Overdue 6" at bounding box center [149, 148] width 191 height 23
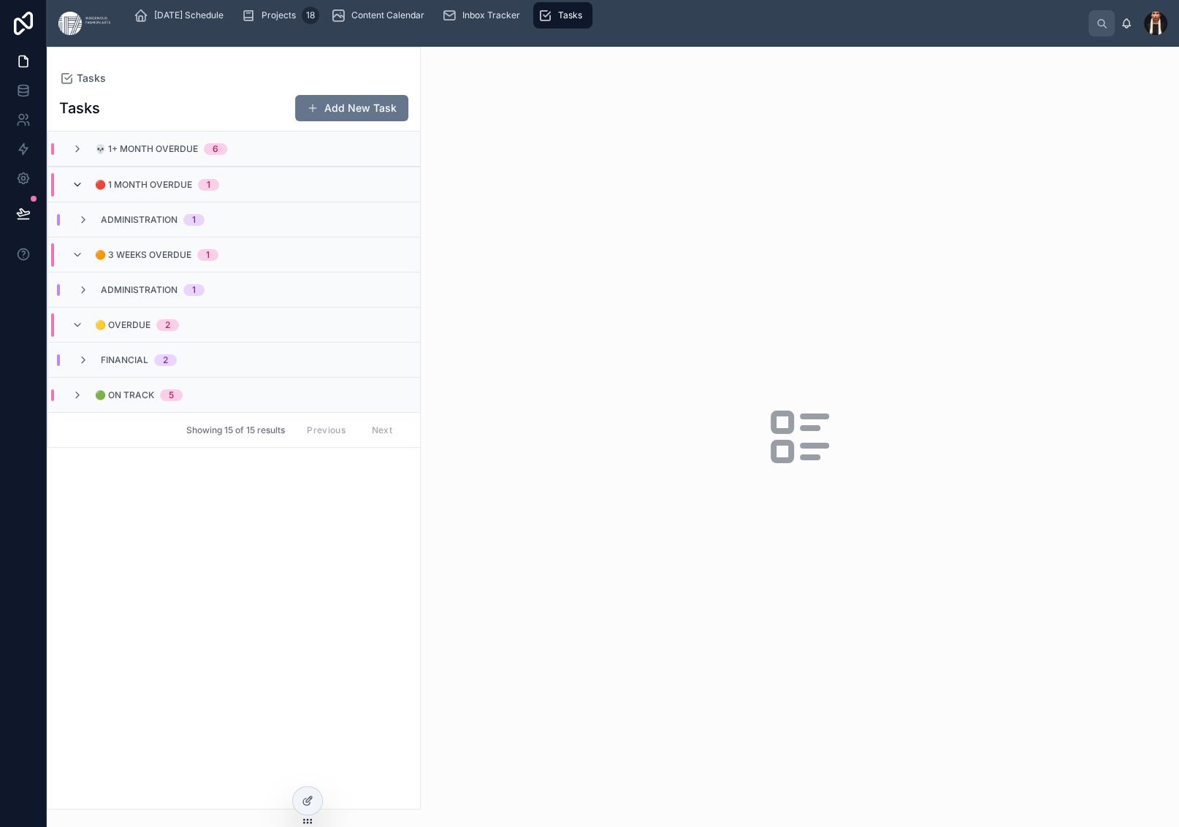
click at [83, 191] on icon at bounding box center [78, 185] width 12 height 12
click at [83, 226] on span at bounding box center [78, 220] width 12 height 12
click at [112, 296] on div "Financial 2" at bounding box center [127, 290] width 134 height 12
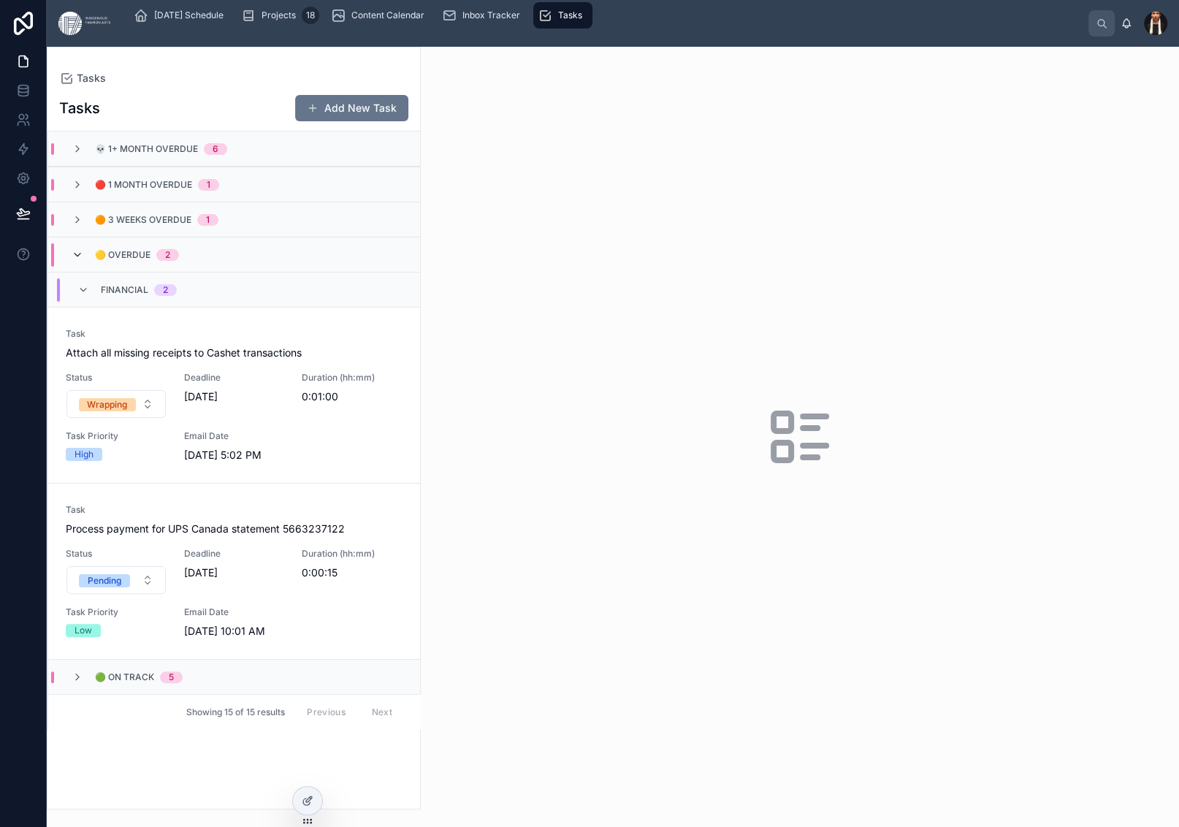
click at [83, 261] on icon at bounding box center [78, 255] width 12 height 12
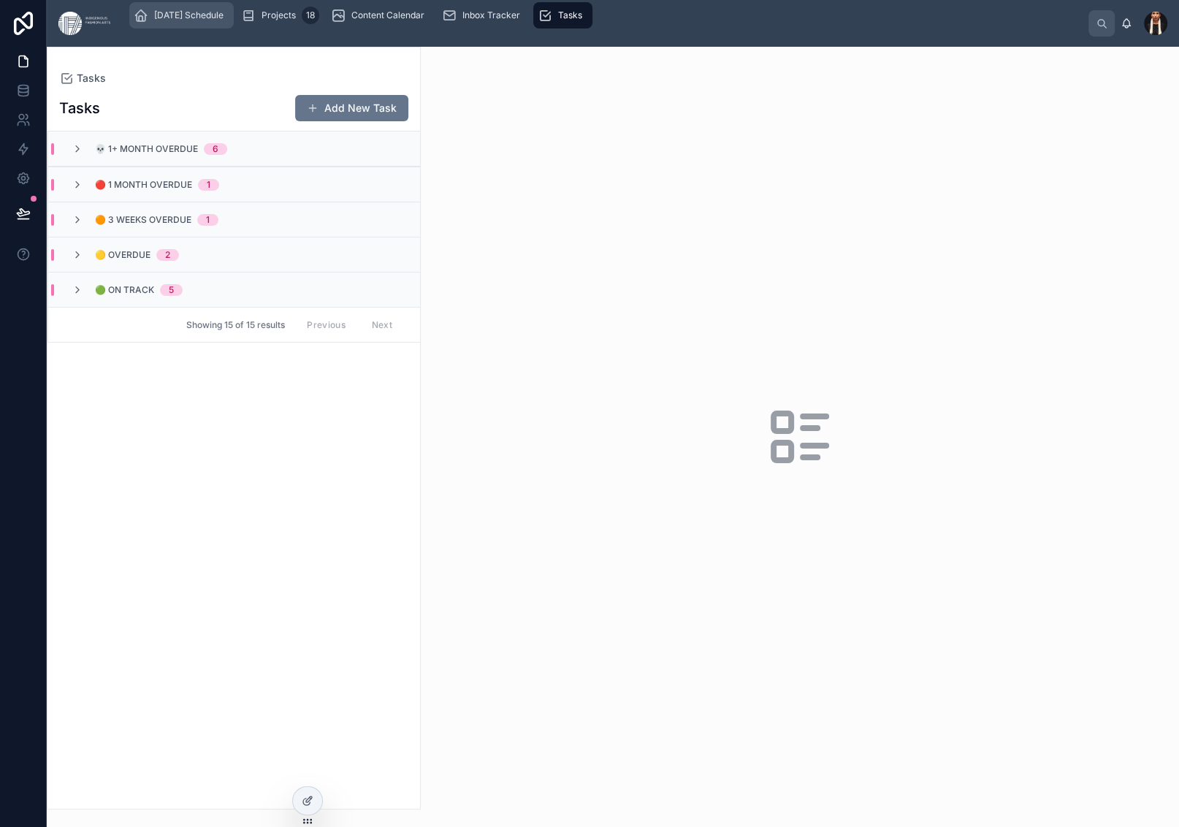
click at [224, 21] on span "[DATE] Schedule" at bounding box center [188, 15] width 69 height 12
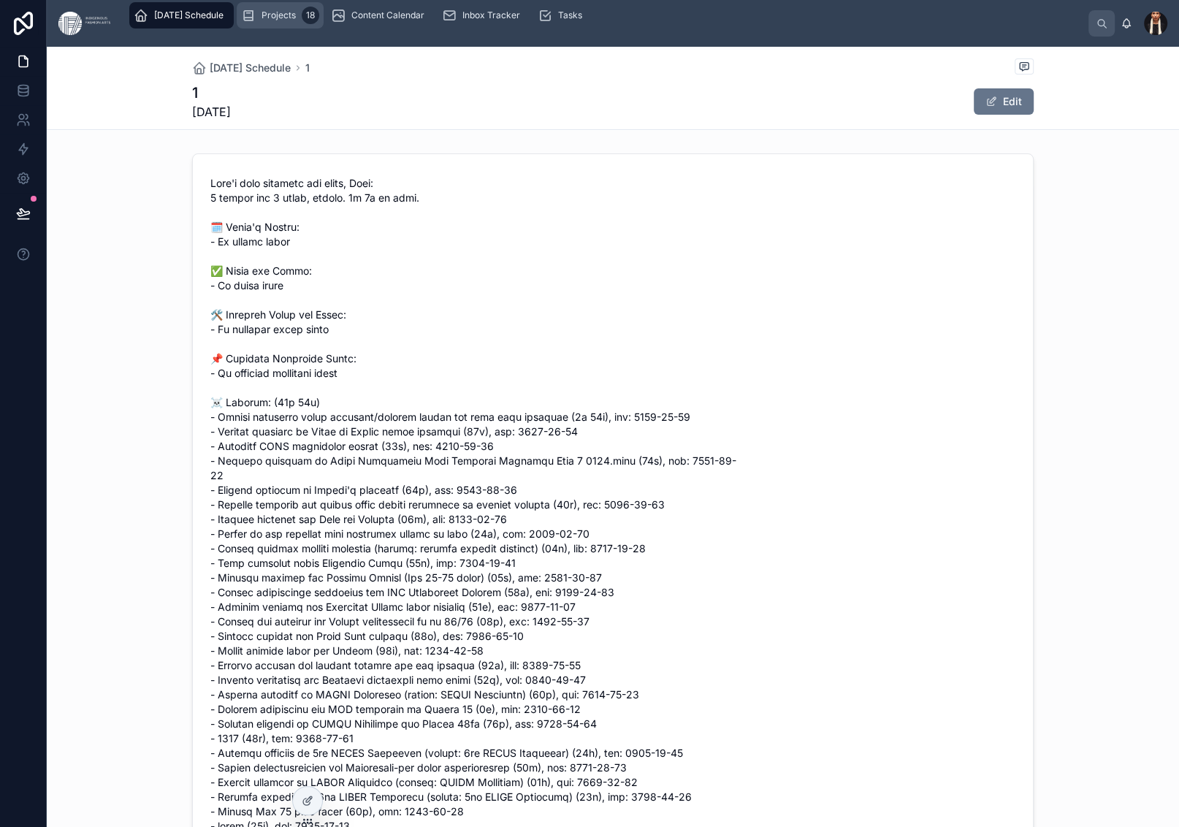
click at [296, 21] on span "Projects" at bounding box center [279, 15] width 34 height 12
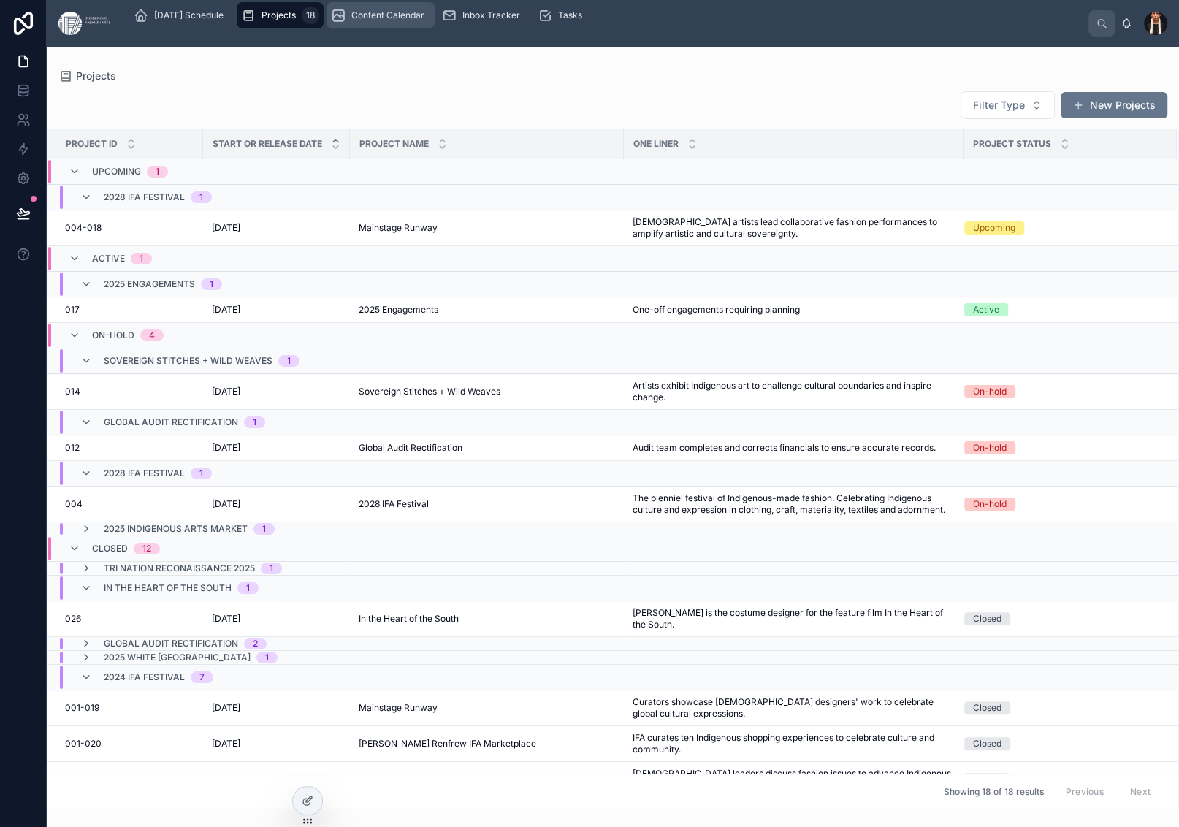
click at [425, 21] on span "Content Calendar" at bounding box center [387, 15] width 73 height 12
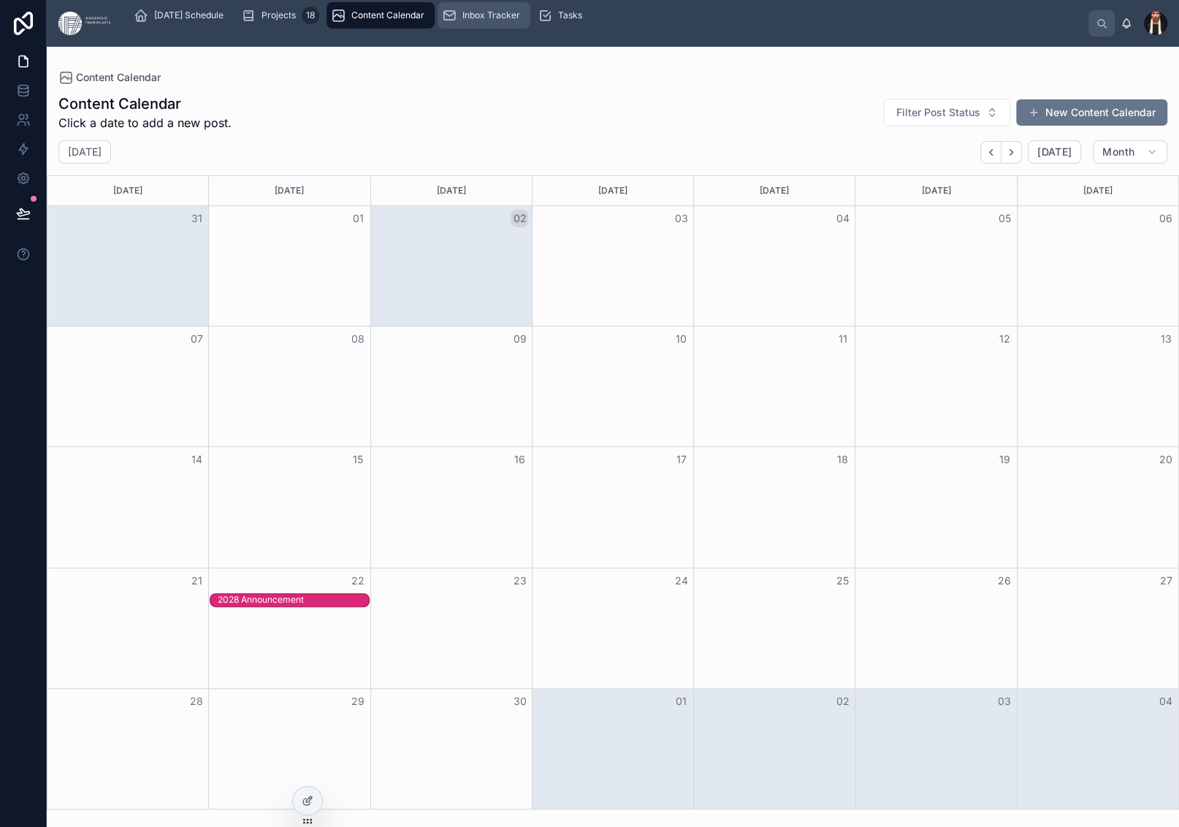
click at [520, 21] on span "Inbox Tracker" at bounding box center [492, 15] width 58 height 12
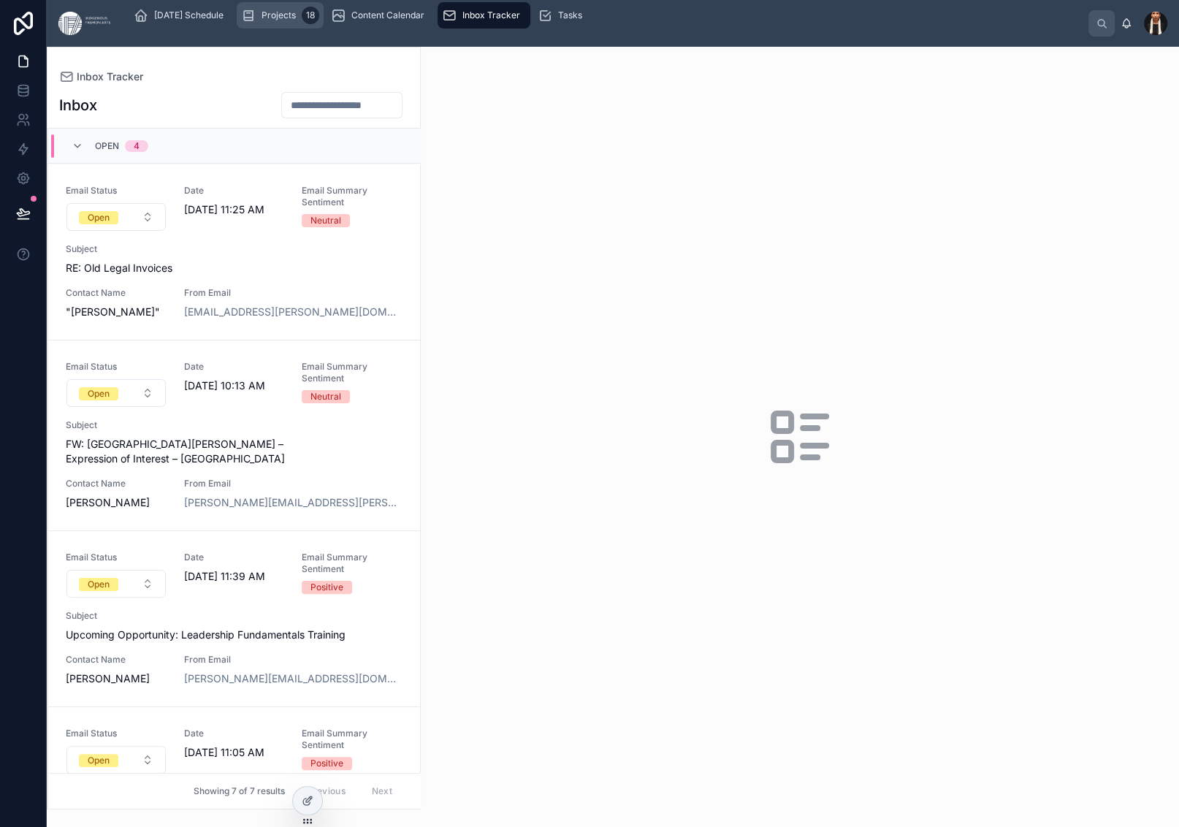
click at [296, 21] on span "Projects" at bounding box center [279, 15] width 34 height 12
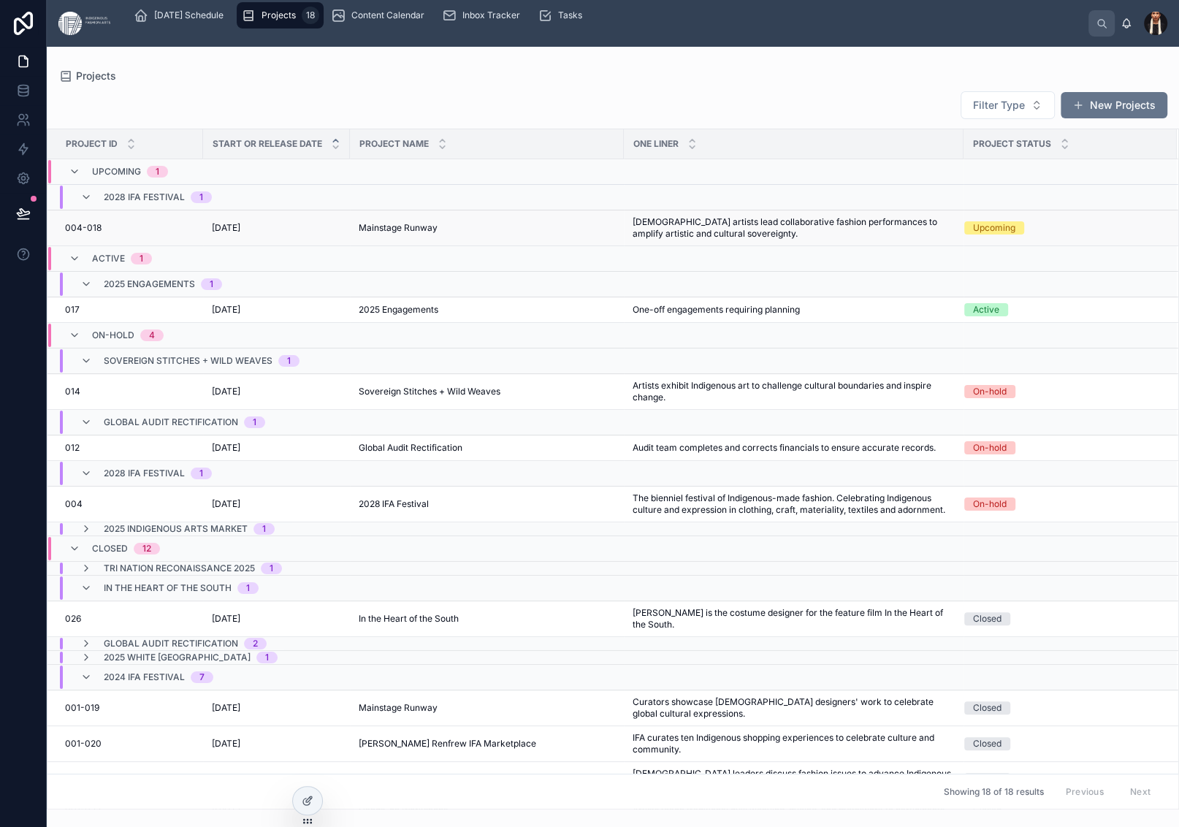
click at [240, 234] on span "[DATE]" at bounding box center [226, 228] width 28 height 12
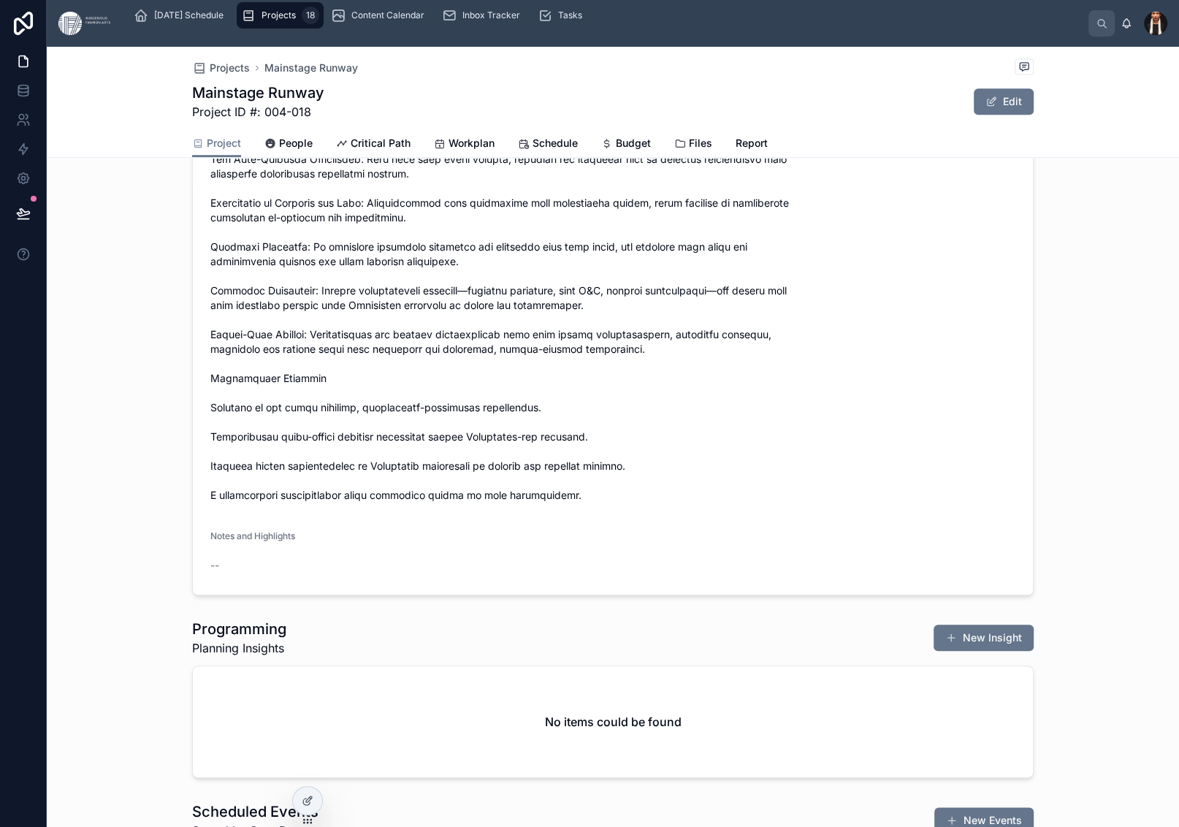
scroll to position [1187, 0]
click at [651, 151] on span "Budget" at bounding box center [633, 143] width 35 height 15
